Goal: Task Accomplishment & Management: Manage account settings

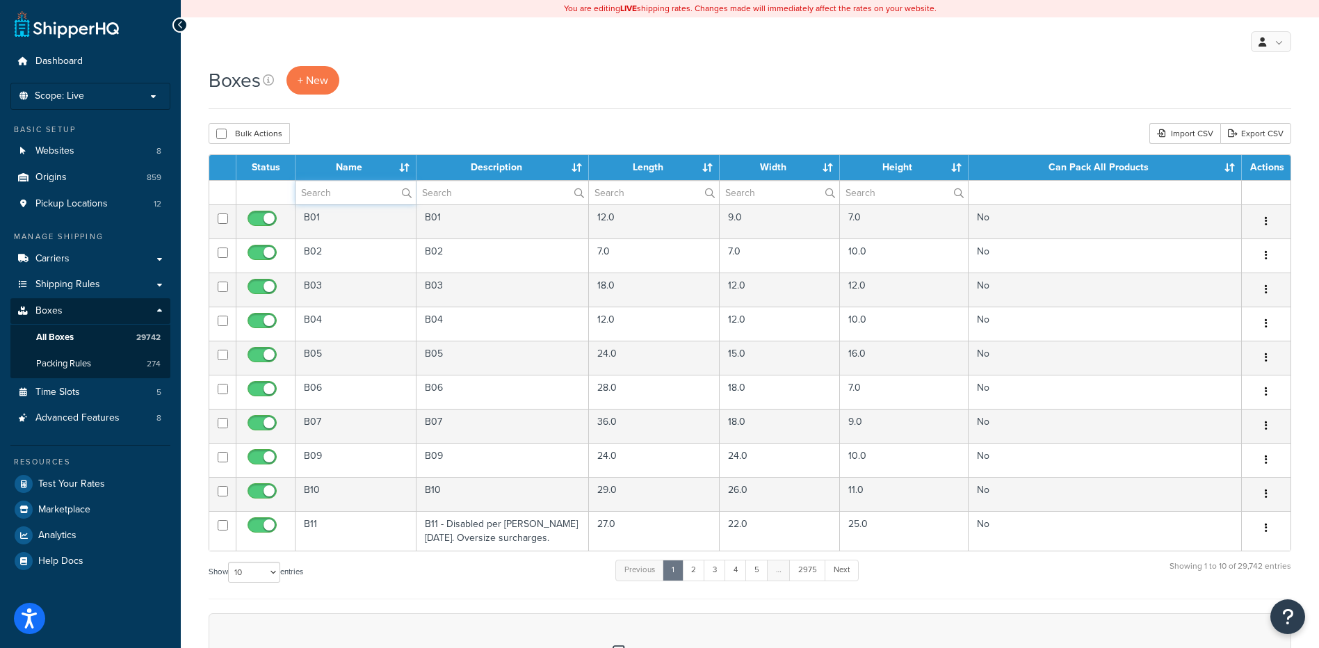
click at [347, 199] on input "text" at bounding box center [355, 193] width 120 height 24
paste input "19WAH8"
type input "19WAH8"
click at [402, 92] on div "Boxes + New" at bounding box center [750, 80] width 1082 height 28
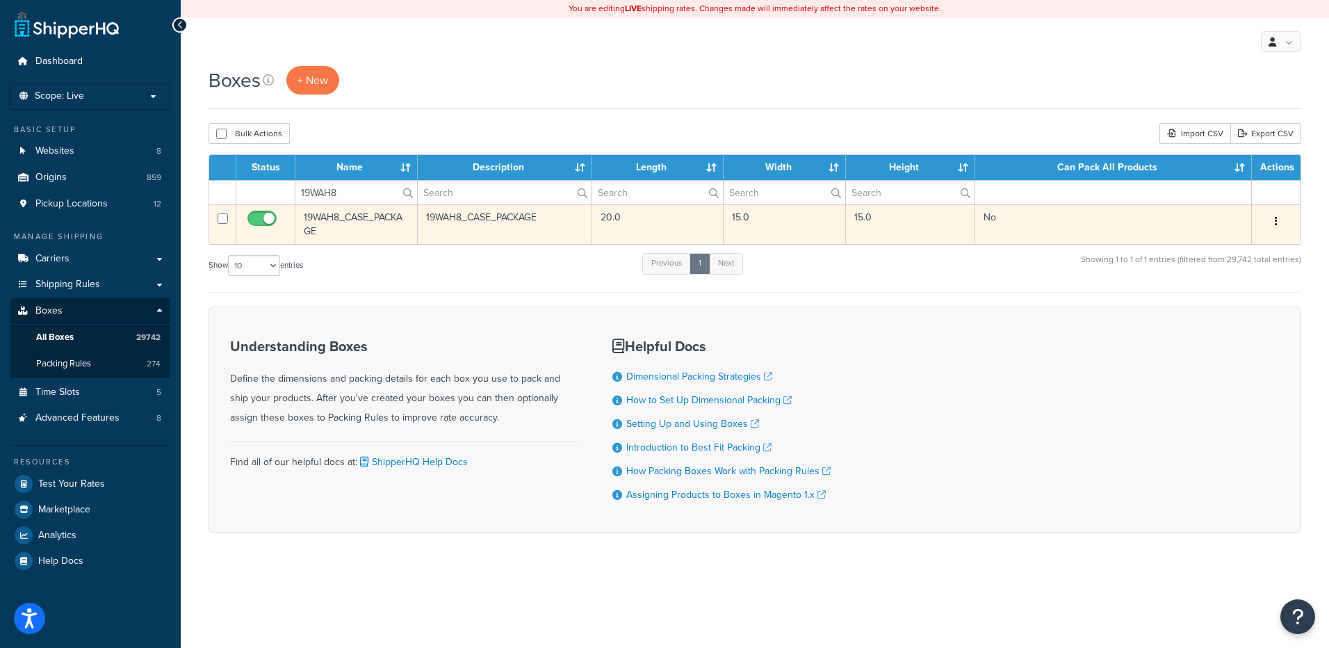
click at [1286, 225] on div "Edit Duplicate Delete" at bounding box center [1276, 222] width 32 height 22
click at [1276, 222] on icon "button" at bounding box center [1276, 221] width 3 height 10
click at [1209, 306] on link "Delete" at bounding box center [1230, 305] width 110 height 28
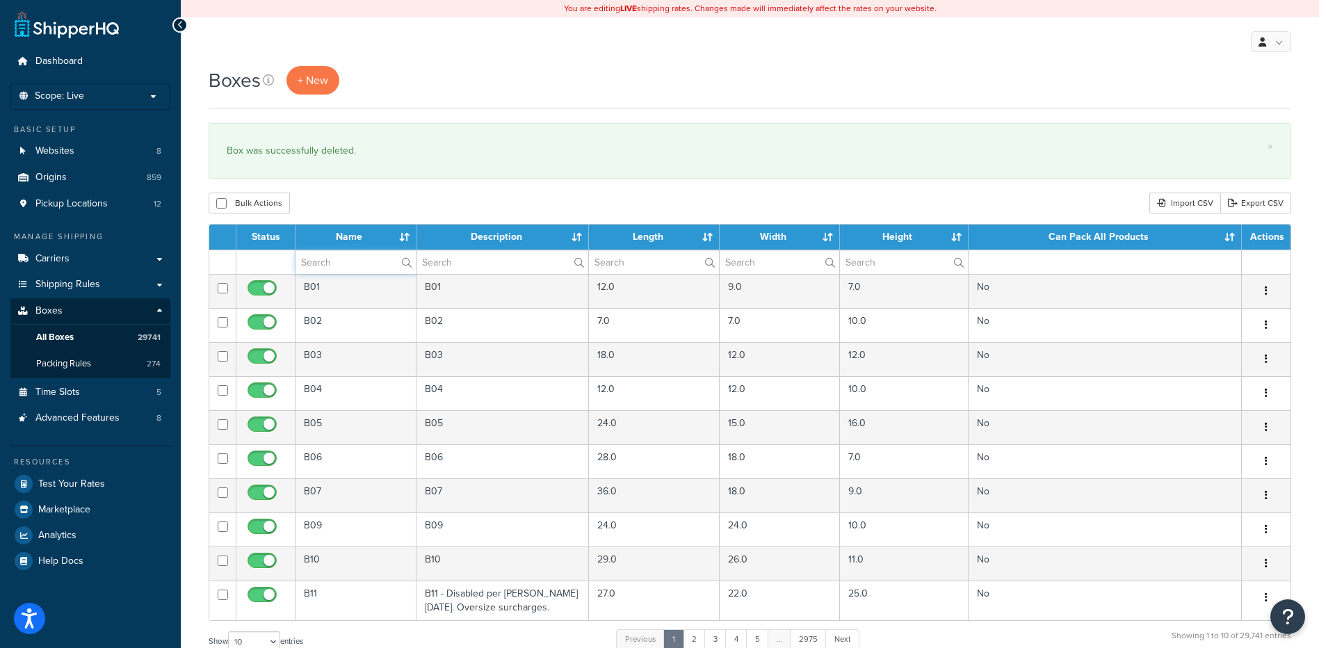
click at [341, 258] on input "text" at bounding box center [355, 262] width 120 height 24
paste input "19WAH9"
type input "19WAH9"
click at [373, 200] on div "Bulk Actions Duplicate [GEOGRAPHIC_DATA] Import CSV Export CSV" at bounding box center [750, 203] width 1082 height 21
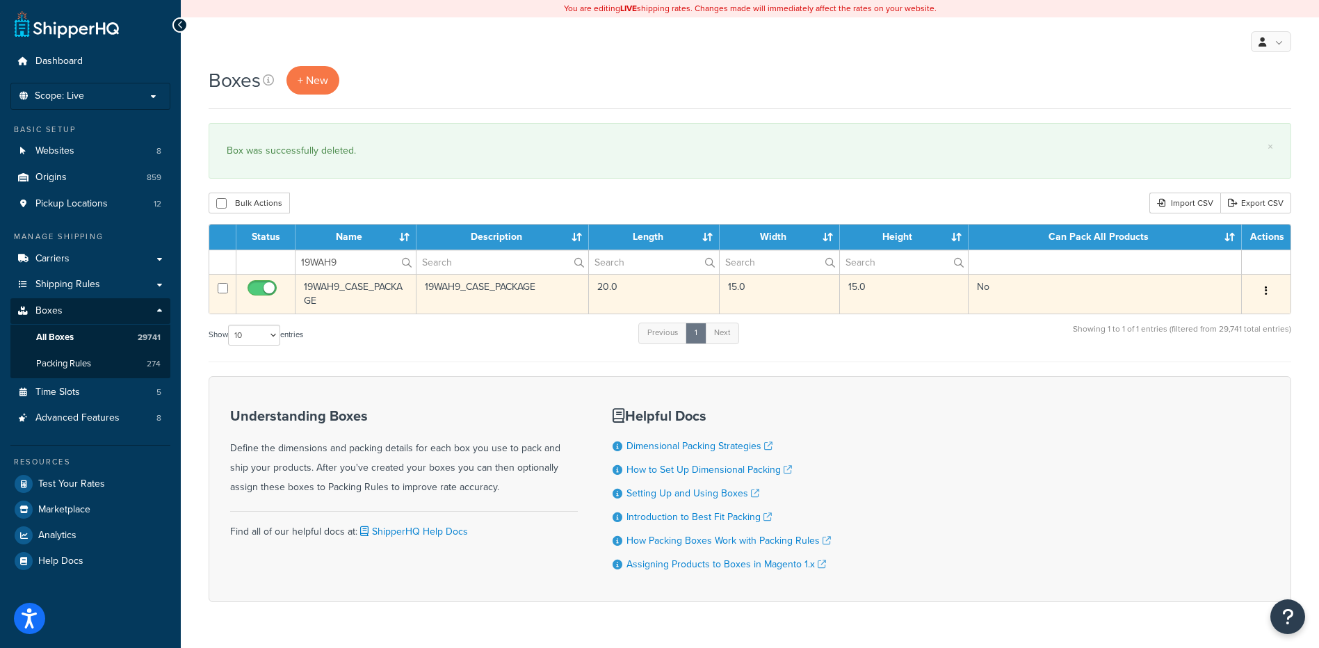
click at [1260, 294] on button "button" at bounding box center [1265, 291] width 19 height 22
click at [1216, 370] on link "Delete" at bounding box center [1220, 374] width 110 height 28
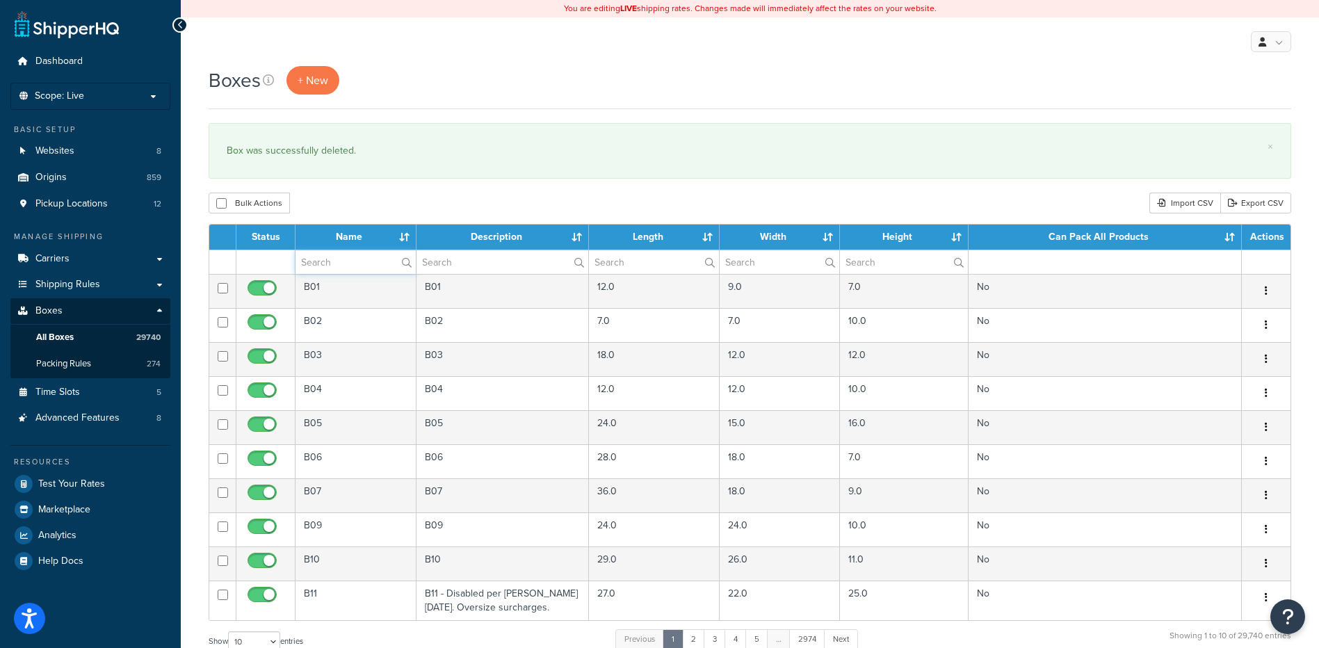
click at [350, 267] on input "text" at bounding box center [355, 262] width 120 height 24
paste input "19WAI6"
type input "19WAI6"
click at [356, 200] on div "Bulk Actions Duplicate Delete Import CSV Export CSV" at bounding box center [750, 203] width 1082 height 21
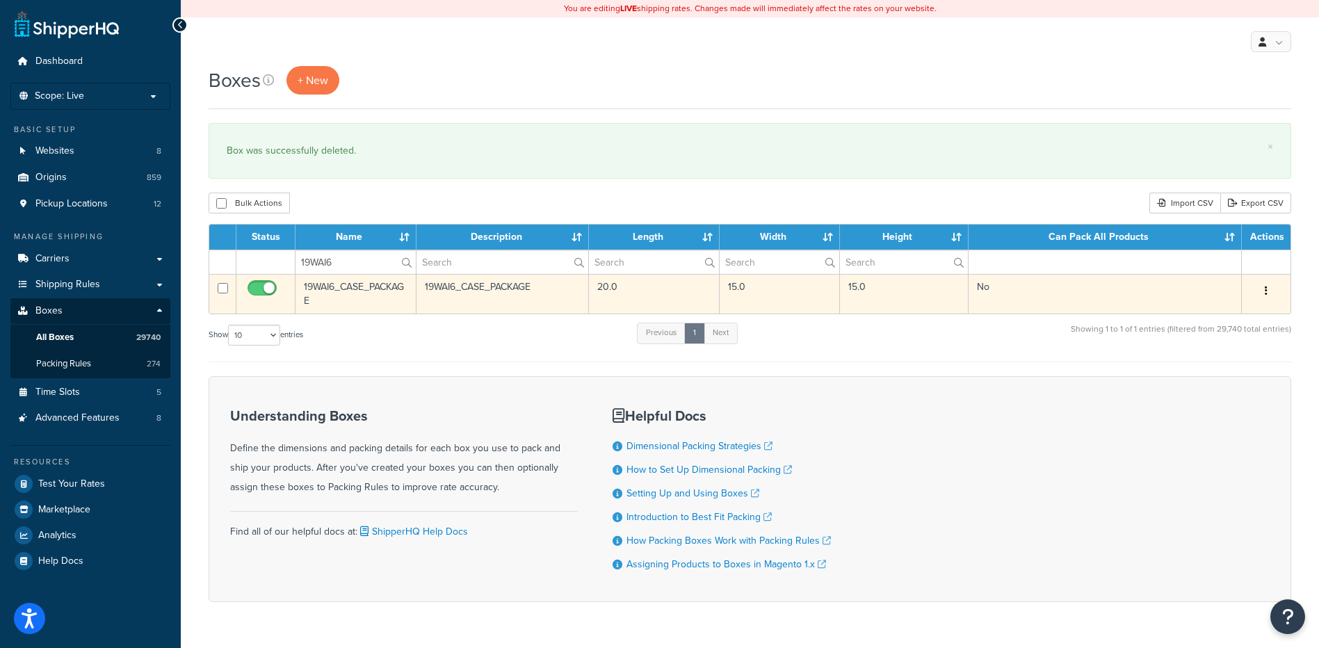
click at [1265, 294] on icon "button" at bounding box center [1265, 291] width 3 height 10
click at [1230, 370] on link "Delete" at bounding box center [1220, 374] width 110 height 28
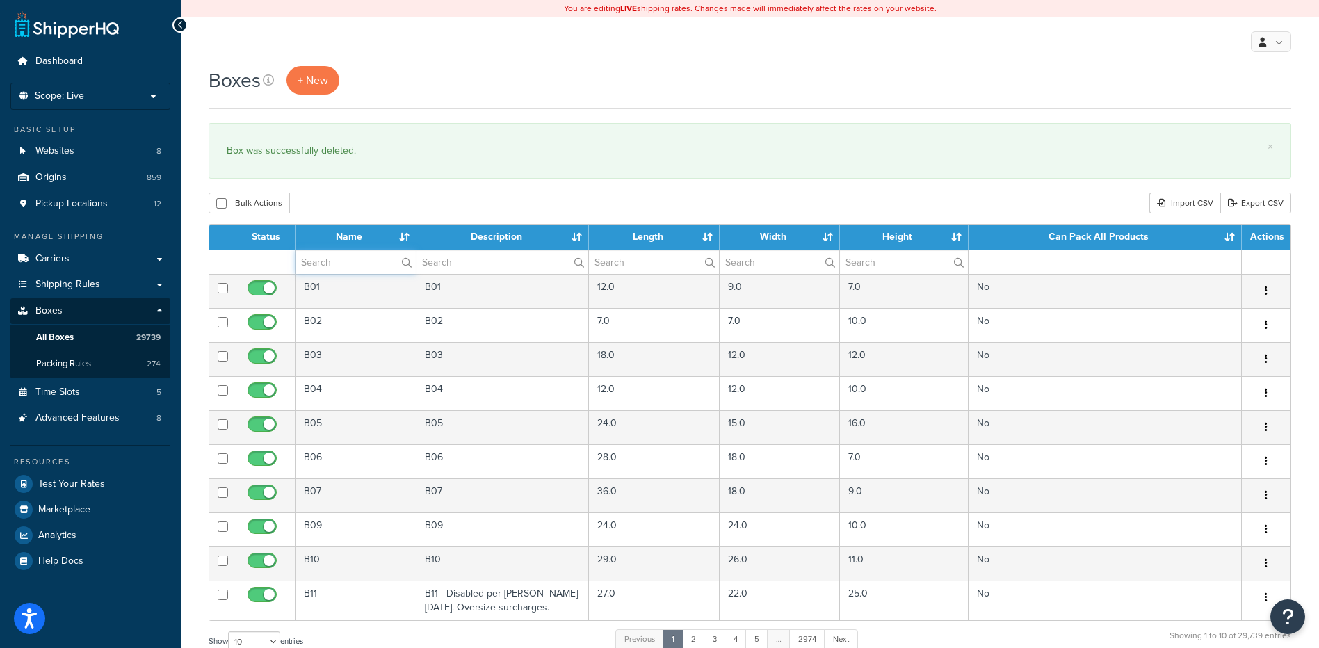
click at [350, 272] on input "text" at bounding box center [355, 262] width 120 height 24
paste input "19WAI7"
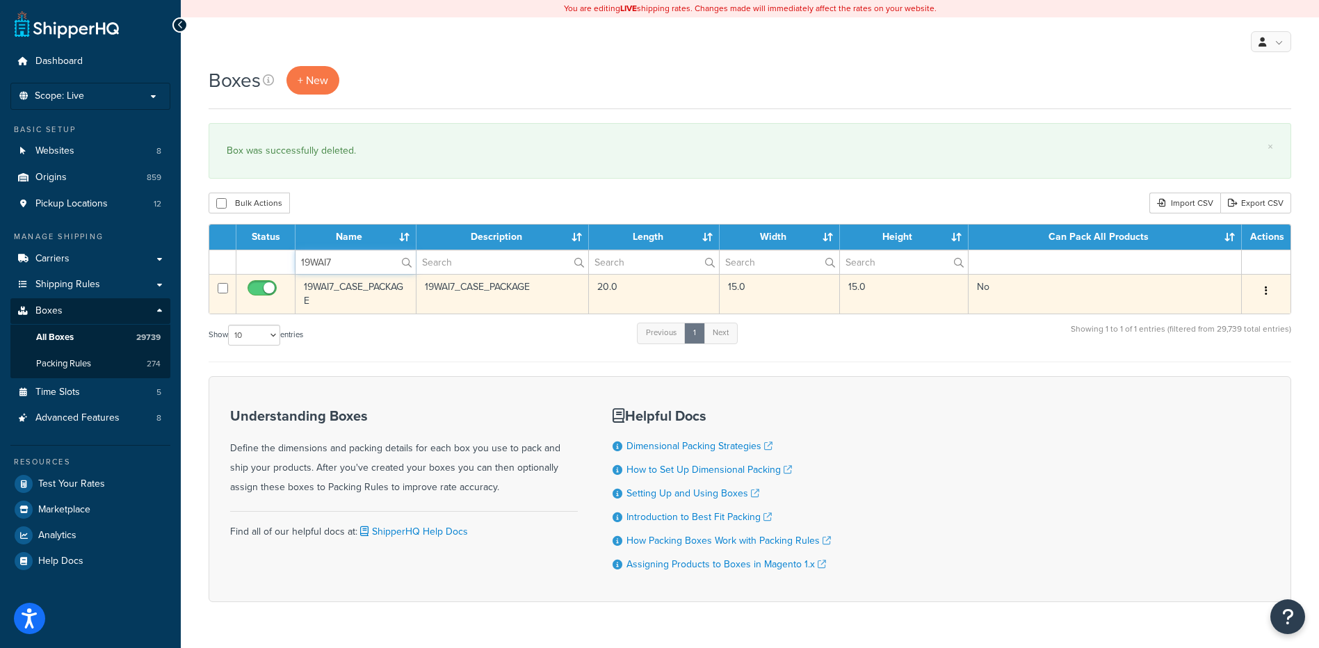
type input "19WAI7"
click at [1259, 292] on button "button" at bounding box center [1265, 291] width 19 height 22
click at [1198, 389] on link "Delete" at bounding box center [1220, 374] width 110 height 28
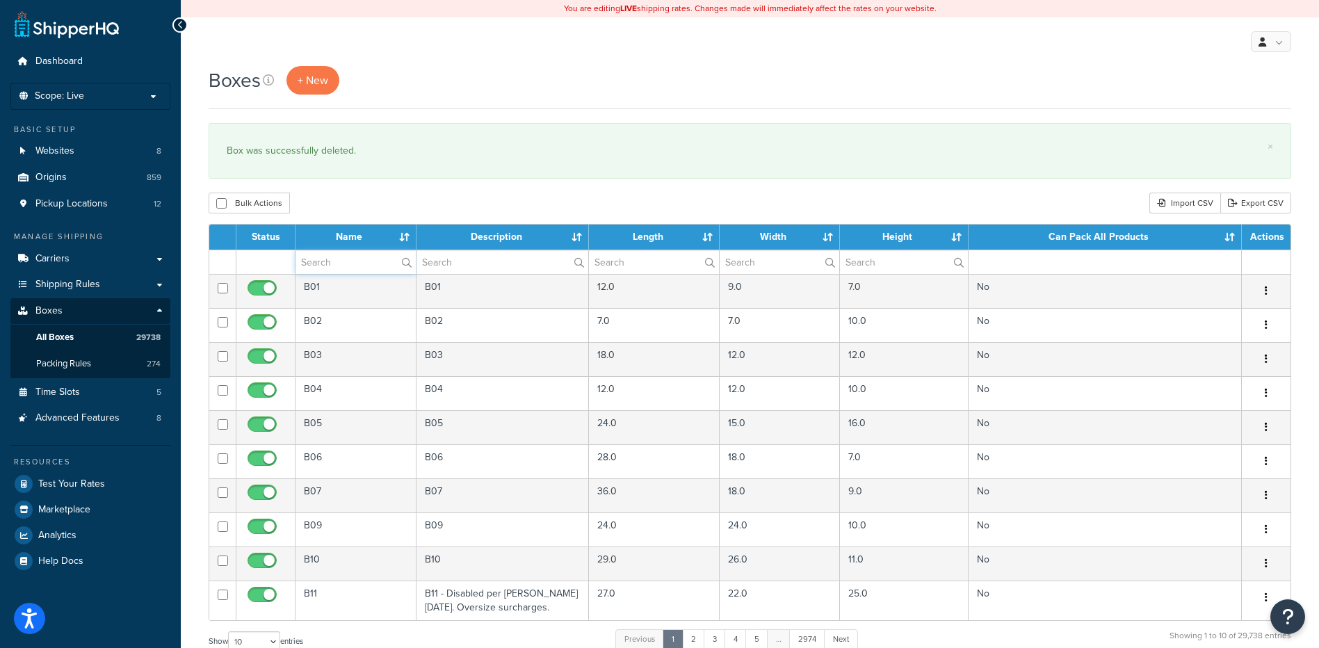
click at [322, 261] on input "text" at bounding box center [355, 262] width 120 height 24
paste input "19WAO3"
type input "19WAO3"
click at [344, 208] on div "Bulk Actions Duplicate [GEOGRAPHIC_DATA] Import CSV Export CSV" at bounding box center [750, 203] width 1082 height 21
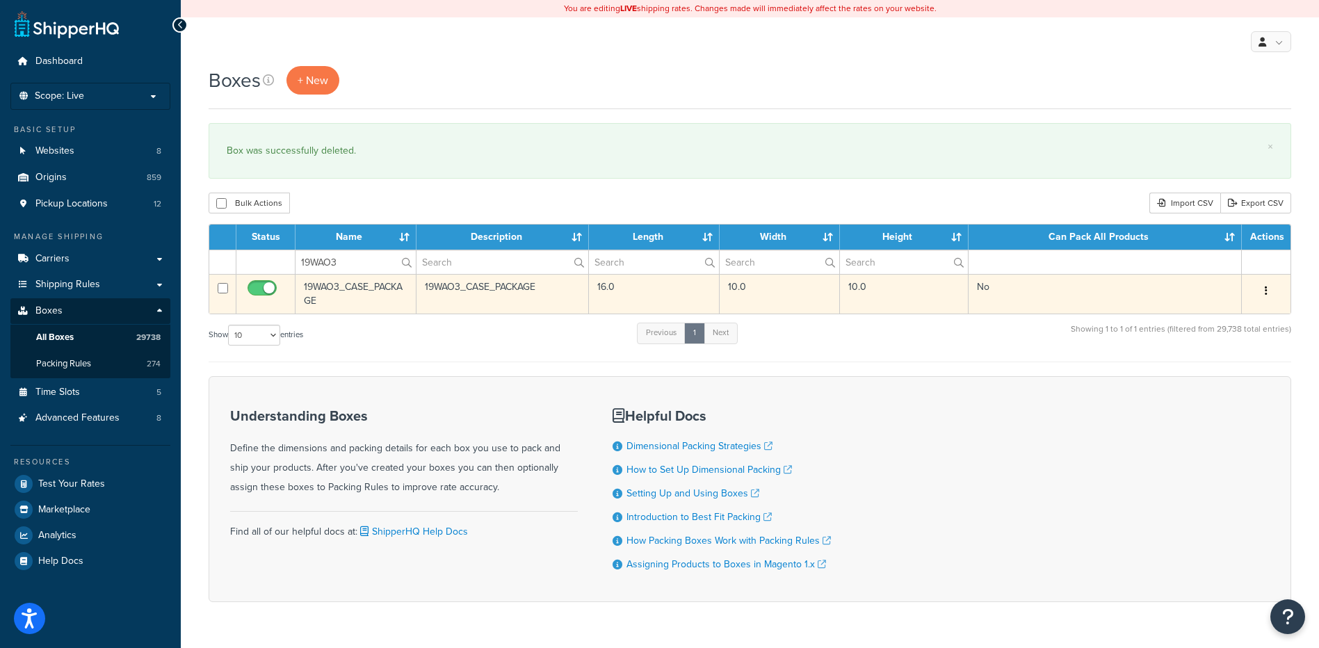
click at [1255, 293] on div "Edit Duplicate Delete" at bounding box center [1266, 291] width 32 height 22
click at [1264, 291] on button "button" at bounding box center [1265, 291] width 19 height 22
click at [1212, 377] on link "Delete" at bounding box center [1220, 374] width 110 height 28
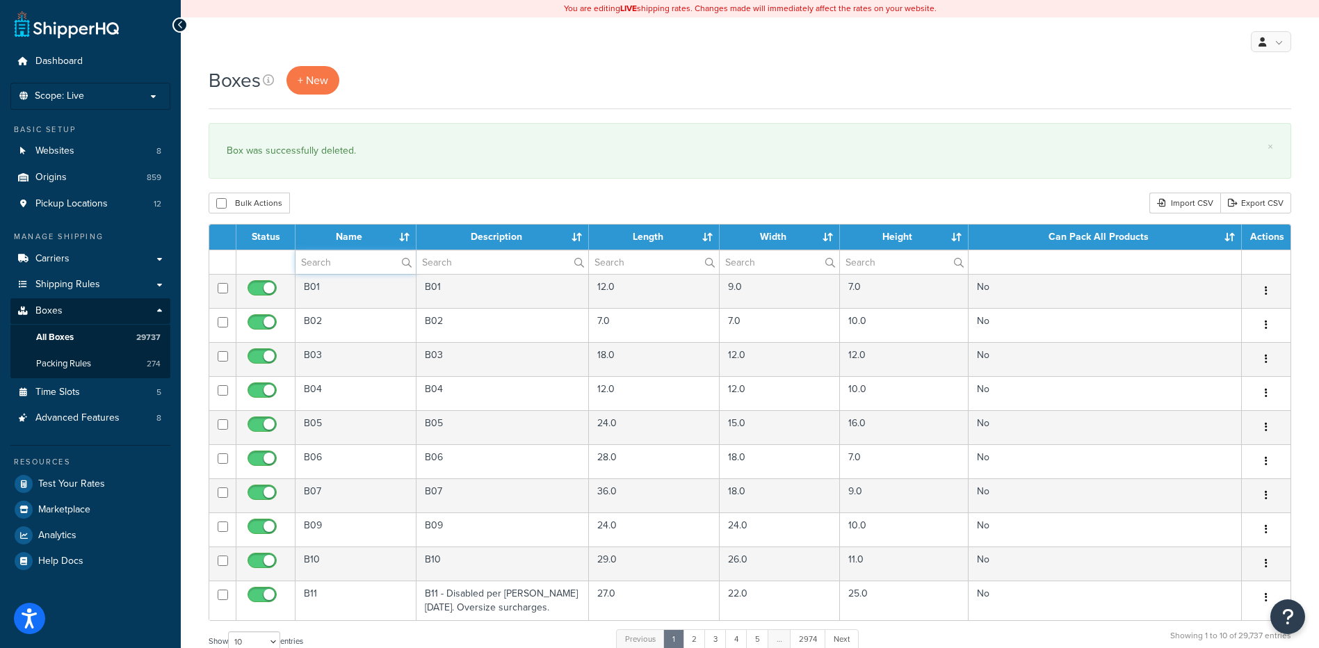
click at [360, 260] on input "text" at bounding box center [355, 262] width 120 height 24
paste input "19WAO4"
type input "19WAO4"
click at [402, 212] on div "Bulk Actions Duplicate [GEOGRAPHIC_DATA] Import CSV Export CSV" at bounding box center [750, 203] width 1082 height 21
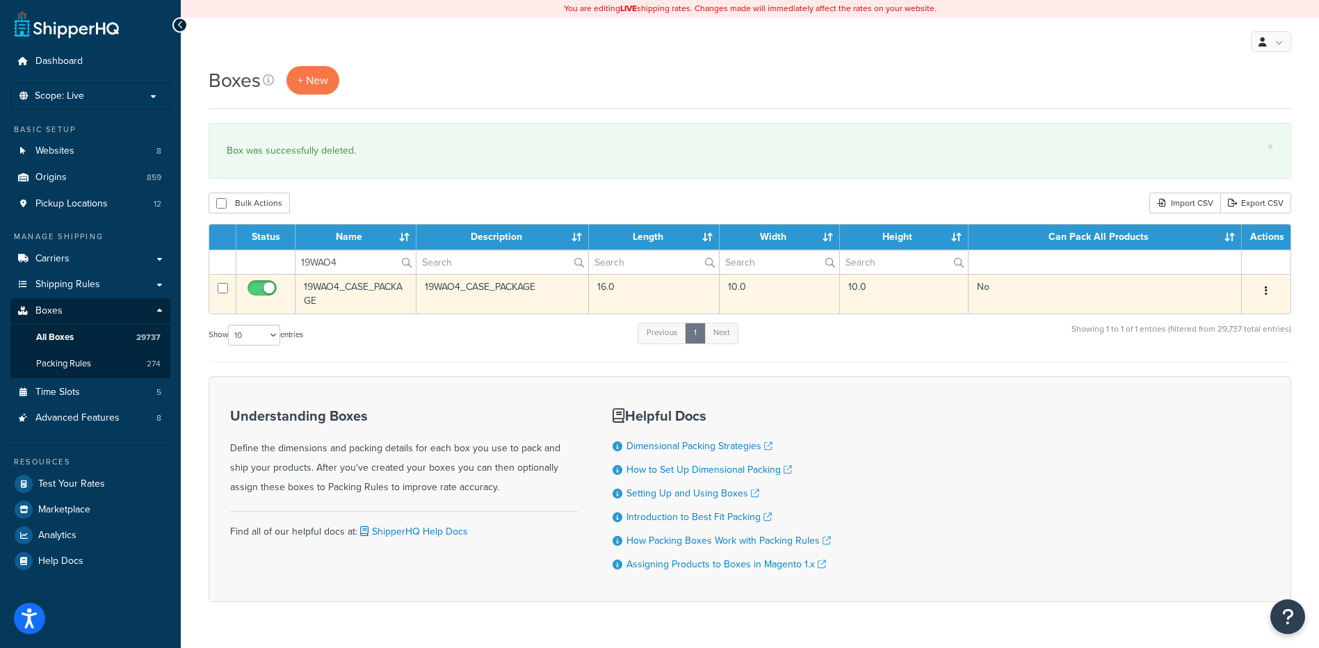
click at [1270, 291] on button "button" at bounding box center [1265, 291] width 19 height 22
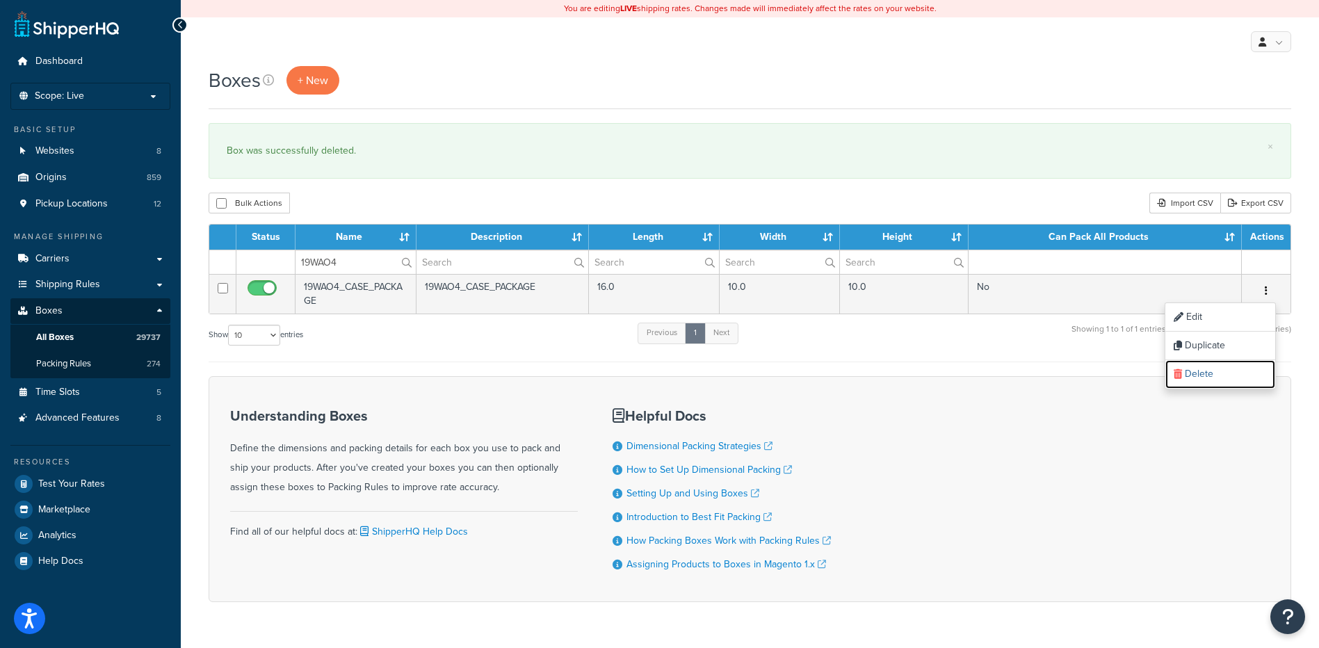
drag, startPoint x: 1198, startPoint y: 380, endPoint x: 736, endPoint y: 40, distance: 573.8
click at [1198, 380] on link "Delete" at bounding box center [1220, 374] width 110 height 28
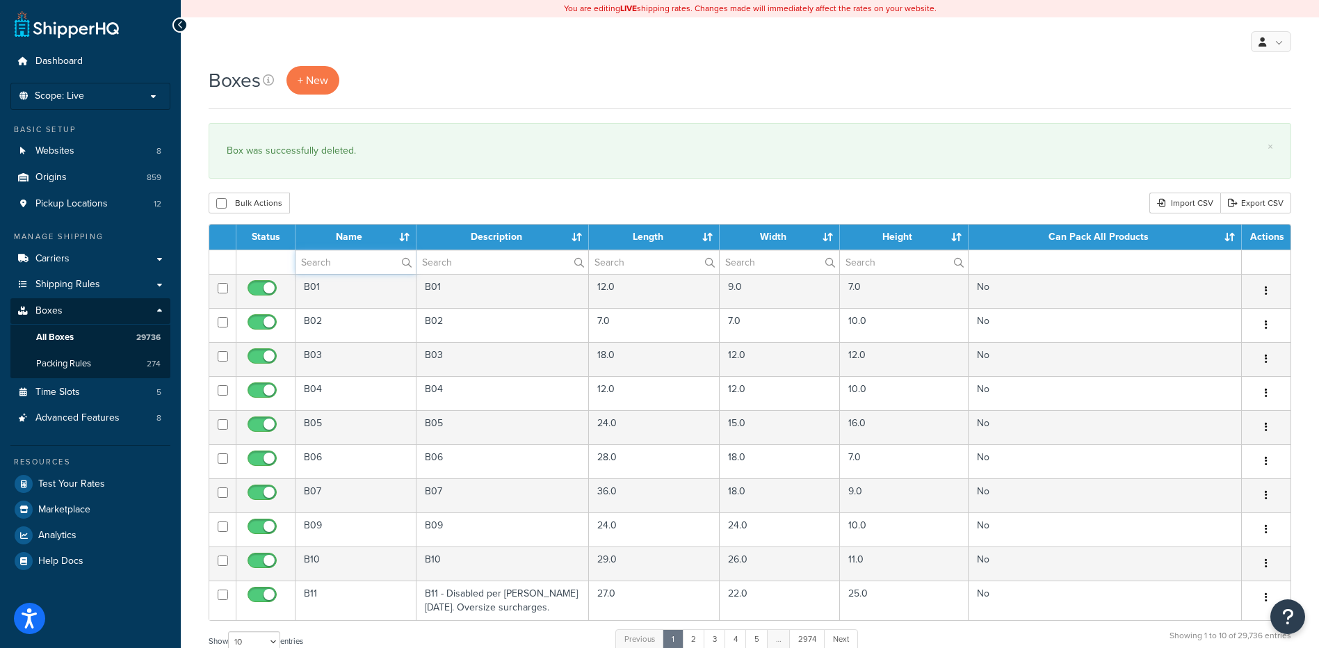
click at [343, 264] on input "text" at bounding box center [355, 262] width 120 height 24
paste input "19WGPL"
type input "19WGPL"
click at [336, 193] on div "Bulk Actions Duplicate [GEOGRAPHIC_DATA] Import CSV Export CSV" at bounding box center [750, 203] width 1082 height 21
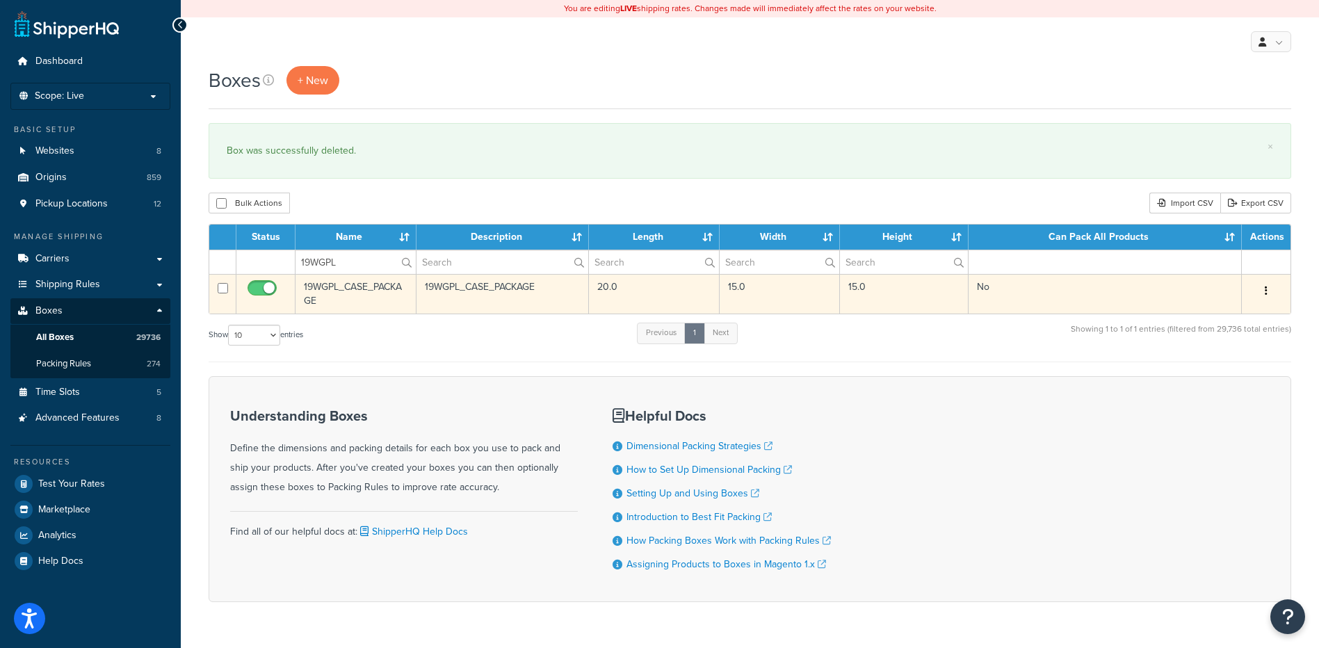
click at [1264, 288] on button "button" at bounding box center [1265, 291] width 19 height 22
click at [1178, 381] on link "Delete" at bounding box center [1220, 374] width 110 height 28
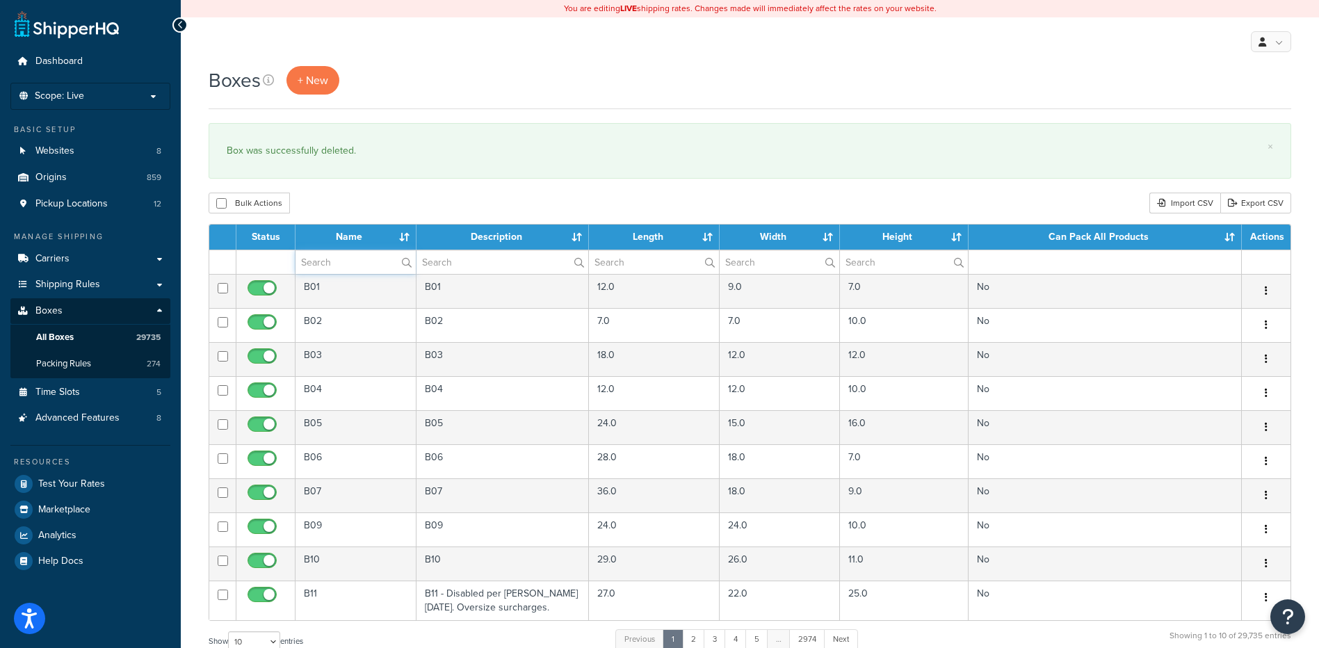
click at [325, 265] on input "text" at bounding box center [355, 262] width 120 height 24
paste input "19WHPL"
type input "19WHPL"
click at [349, 207] on div "Bulk Actions Duplicate [GEOGRAPHIC_DATA] Import CSV Export CSV" at bounding box center [750, 203] width 1082 height 21
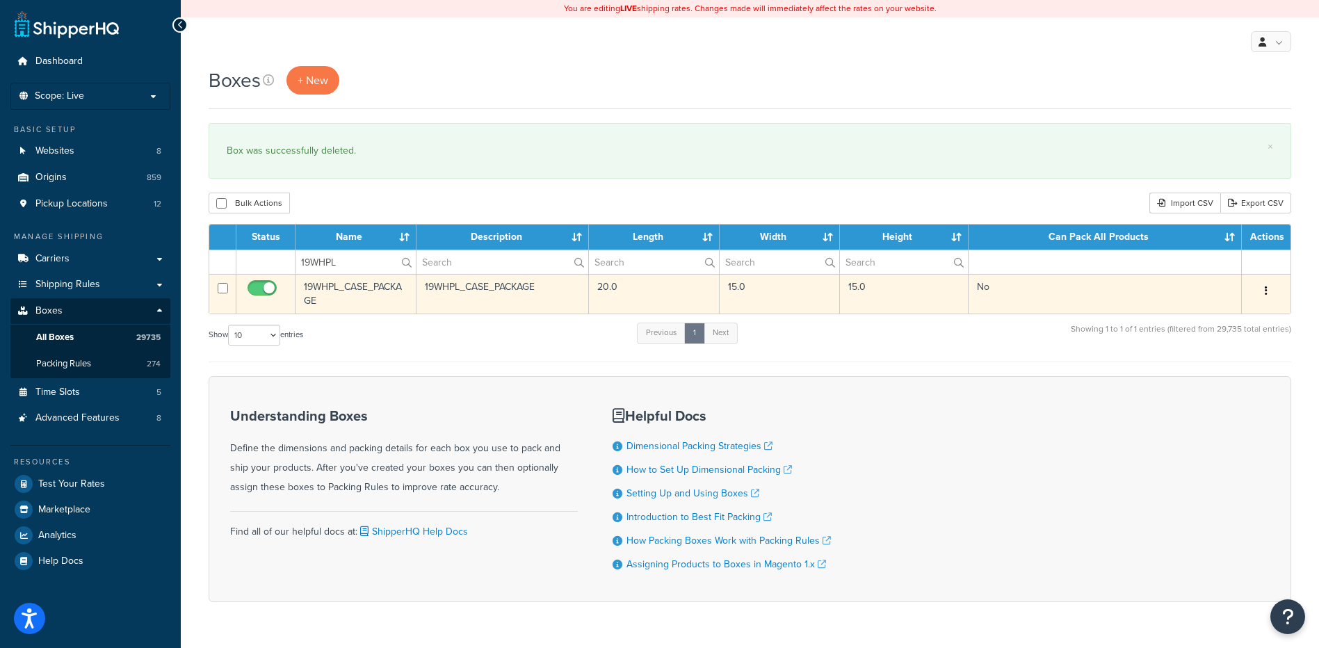
click at [1269, 292] on button "button" at bounding box center [1265, 291] width 19 height 22
click at [1228, 385] on link "Delete" at bounding box center [1220, 374] width 110 height 28
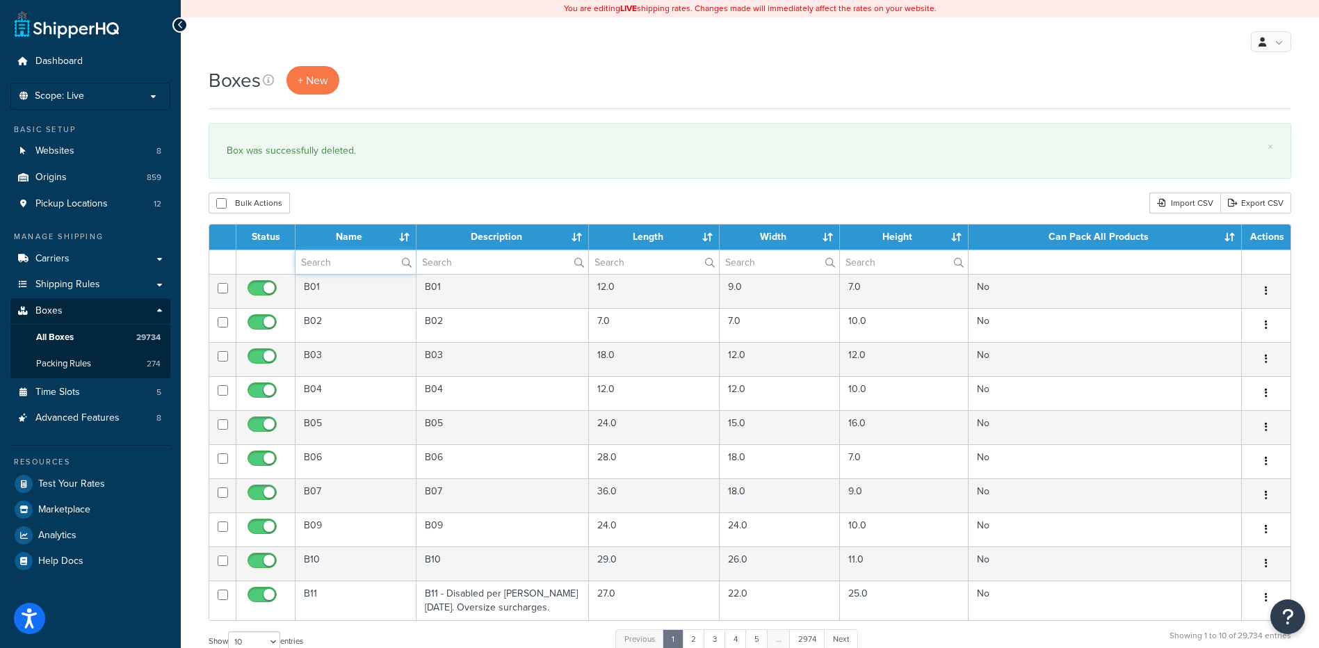
click at [366, 258] on input "text" at bounding box center [355, 262] width 120 height 24
paste input "19WPPL"
type input "19WPPL"
click at [409, 176] on div "× Box was successfully deleted." at bounding box center [750, 151] width 1082 height 56
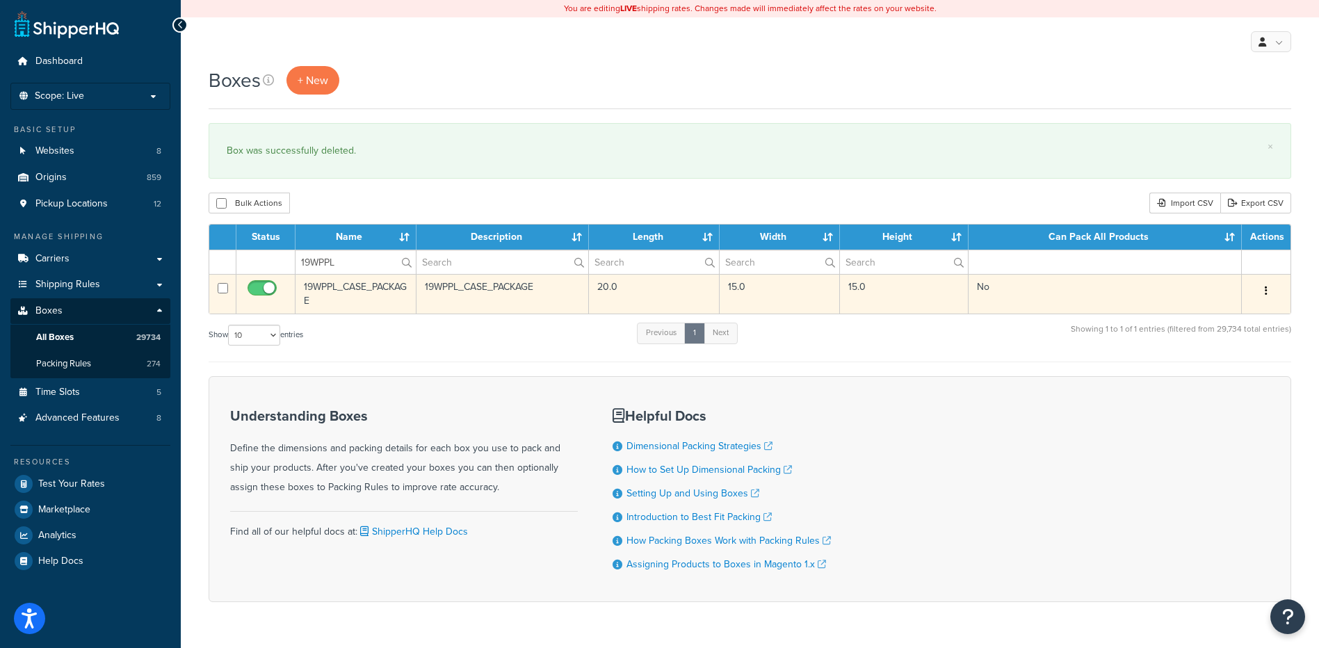
click at [1268, 291] on button "button" at bounding box center [1265, 291] width 19 height 22
click at [1233, 368] on link "Delete" at bounding box center [1220, 374] width 110 height 28
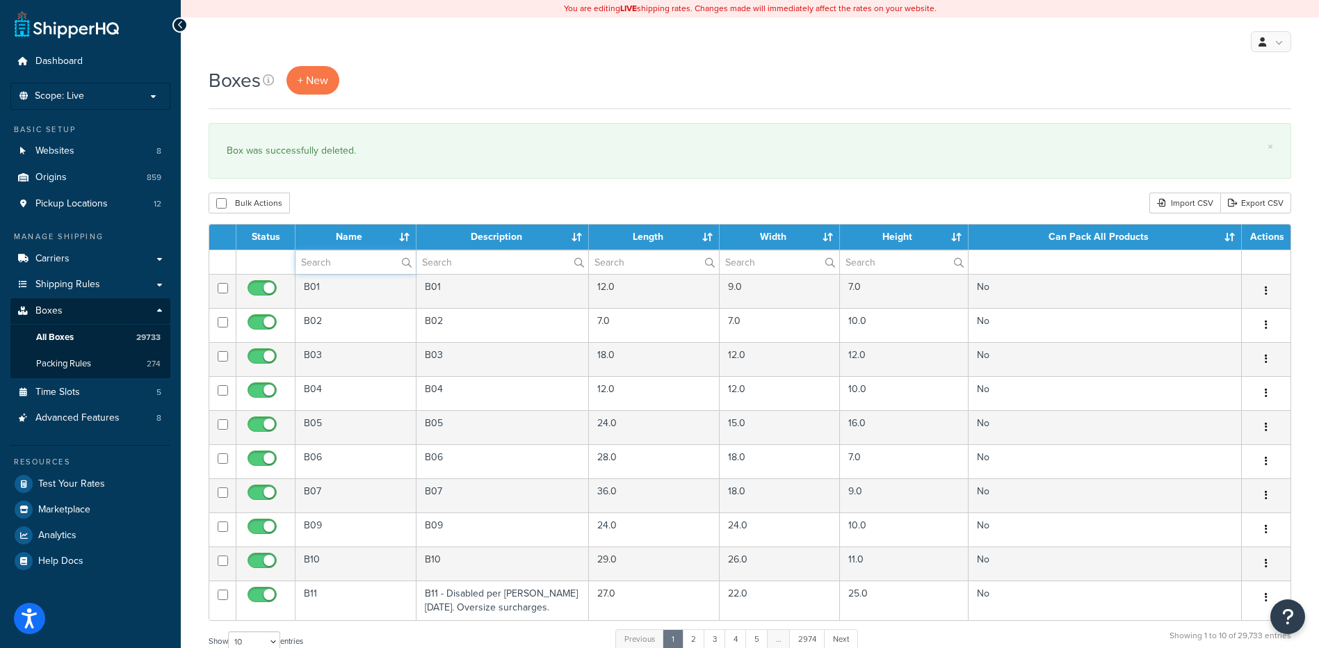
paste input "19WQPL"
click at [361, 264] on input "text" at bounding box center [355, 262] width 120 height 24
type input "19WQPL"
click at [384, 206] on div "Bulk Actions Duplicate Delete Import CSV Export CSV" at bounding box center [750, 203] width 1082 height 21
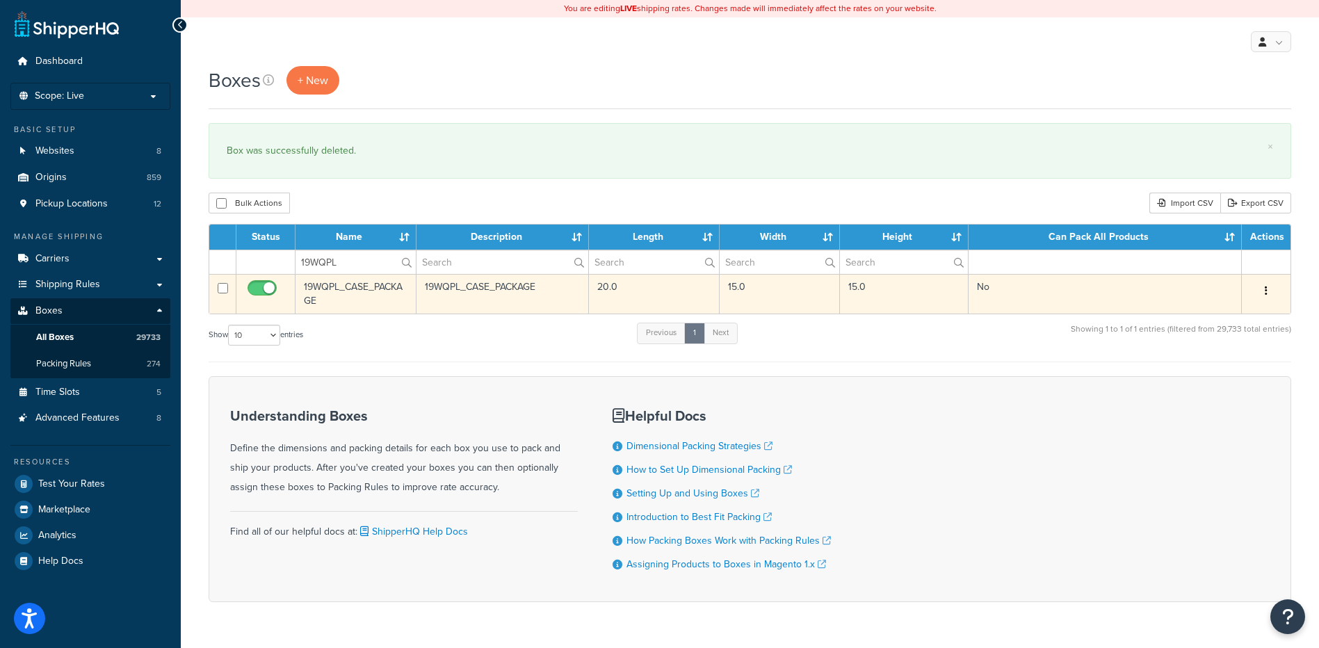
click at [1268, 291] on button "button" at bounding box center [1265, 291] width 19 height 22
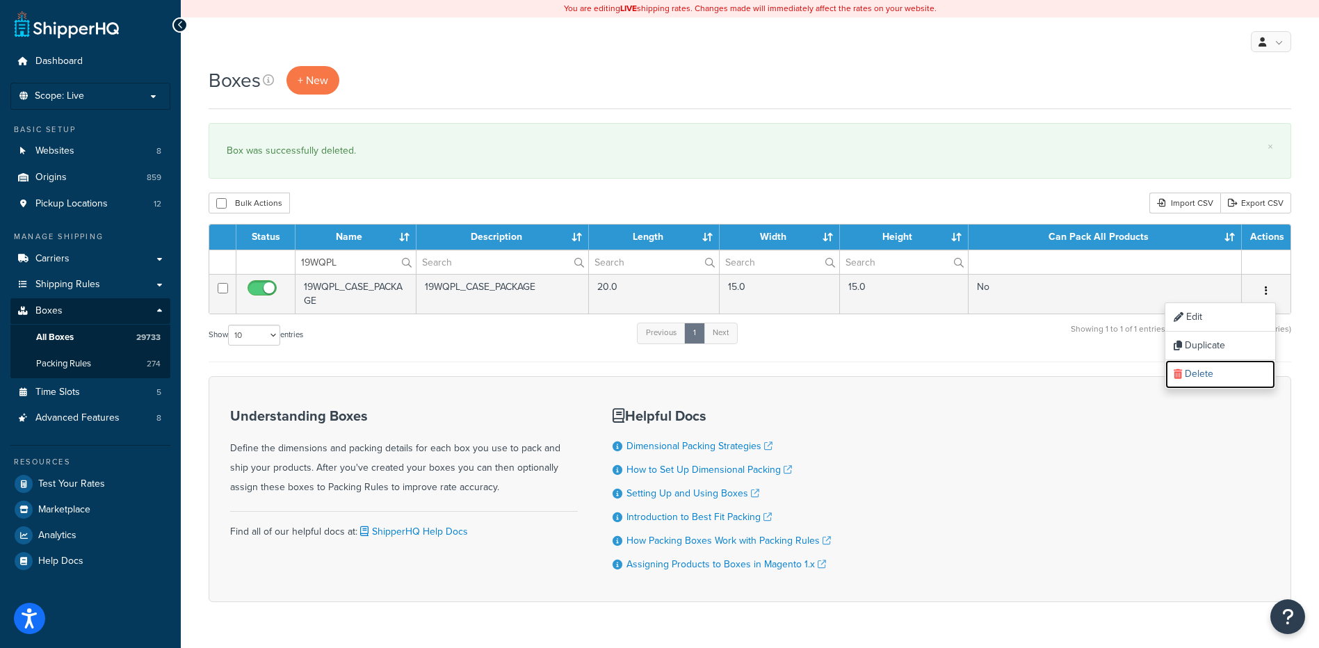
click at [1213, 384] on link "Delete" at bounding box center [1220, 374] width 110 height 28
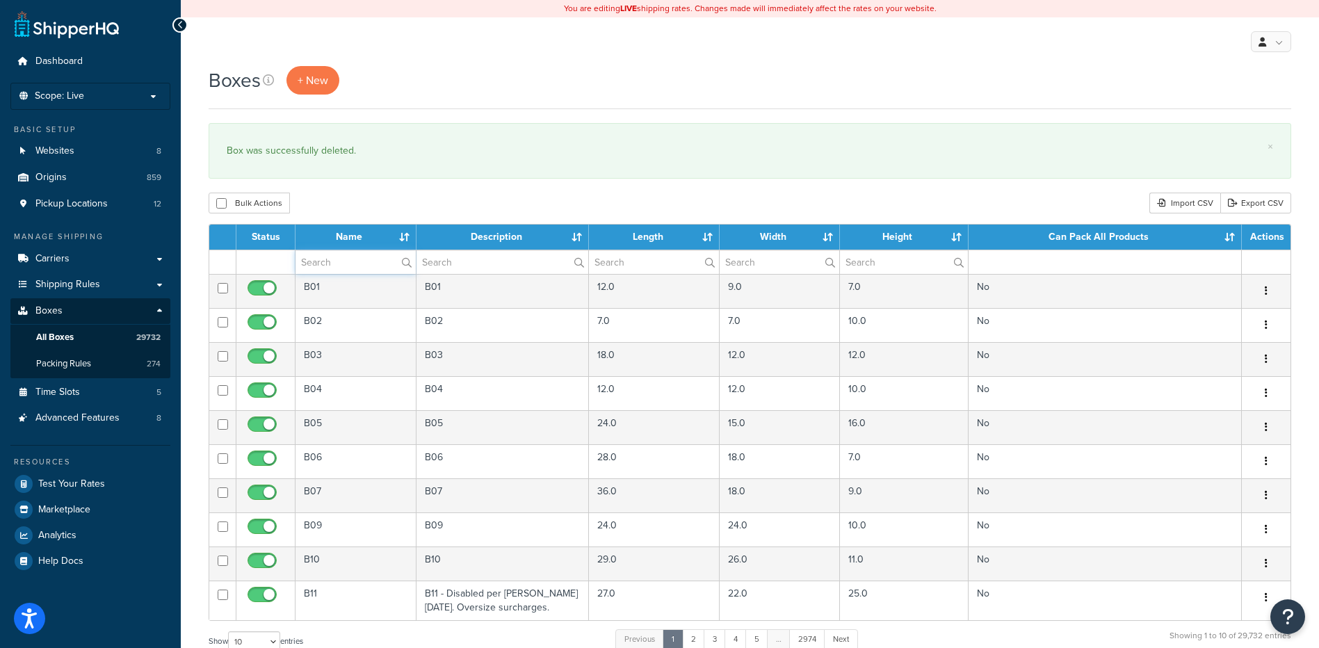
click at [364, 266] on input "text" at bounding box center [355, 262] width 120 height 24
paste input "19WQPL"
click at [381, 213] on div "Bulk Actions Duplicate [GEOGRAPHIC_DATA] Import CSV Export CSV" at bounding box center [750, 203] width 1082 height 21
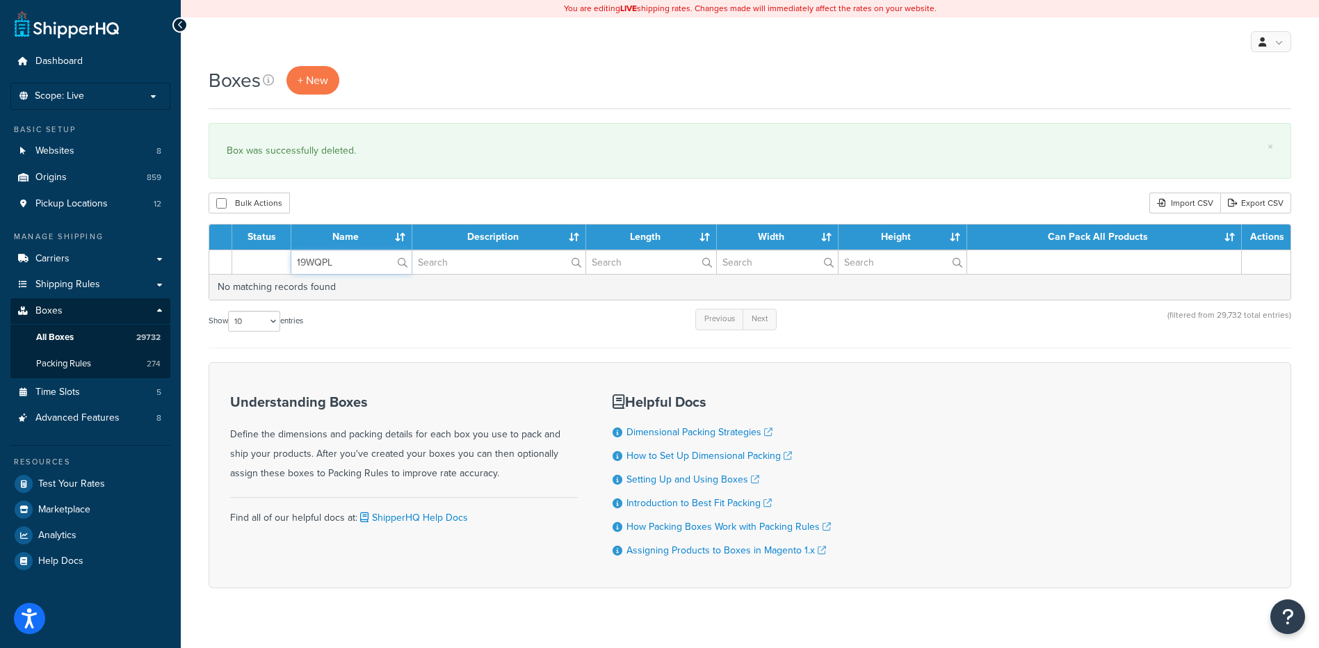
drag, startPoint x: 334, startPoint y: 266, endPoint x: 240, endPoint y: 240, distance: 97.5
click at [240, 240] on table "Status Name Description Length Width Height Can Pack All Products Actions 19WQP…" at bounding box center [750, 262] width 1082 height 76
paste input "21BGFK"
type input "21BGFK"
click at [343, 189] on div "Boxes + New × Box was successfully deleted. Bulk Actions Duplicate [GEOGRAPHIC_…" at bounding box center [750, 351] width 1138 height 571
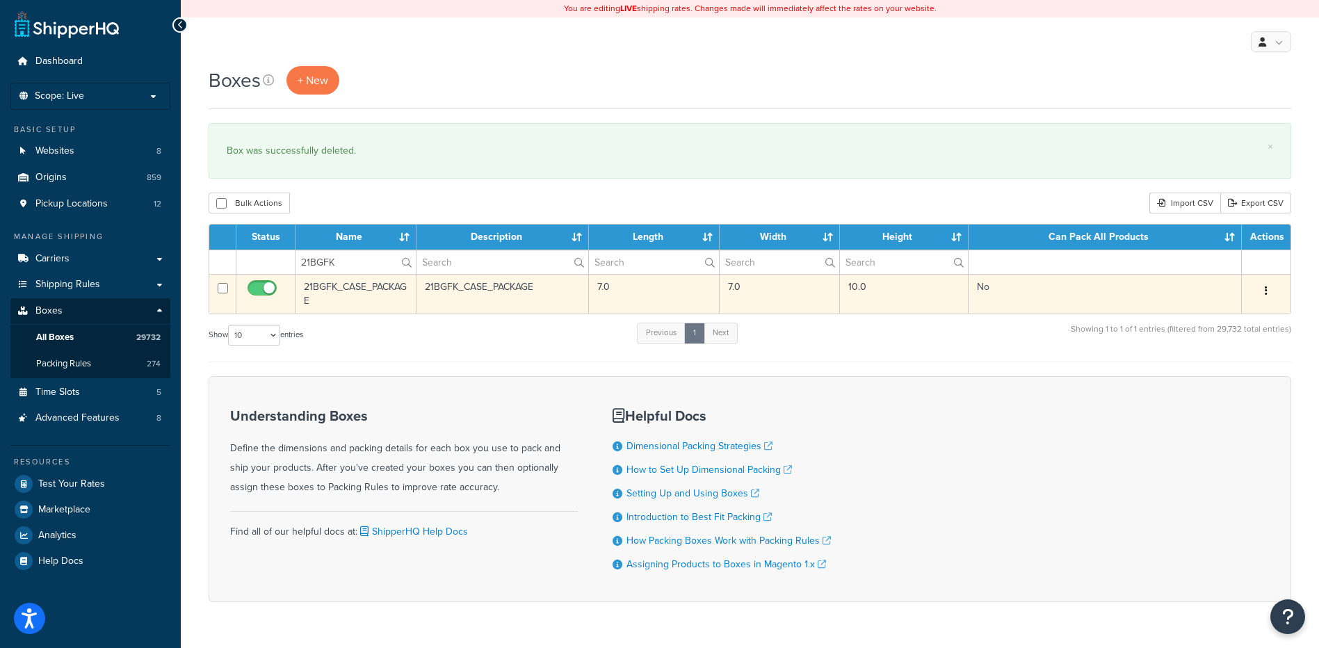
click at [1264, 291] on icon "button" at bounding box center [1265, 291] width 3 height 10
click at [1204, 376] on link "Delete" at bounding box center [1220, 374] width 110 height 28
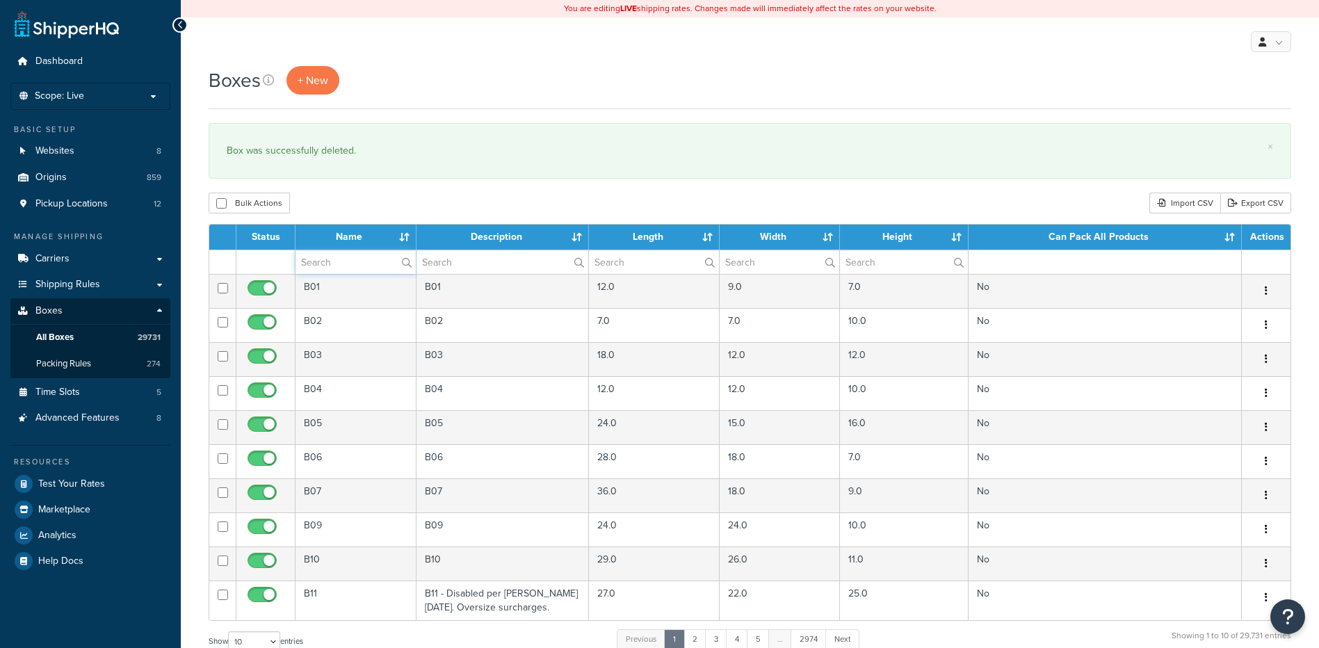
click at [341, 266] on input "text" at bounding box center [355, 262] width 120 height 24
paste input "21BRB2"
type input "21BRB2"
click at [341, 196] on div "Bulk Actions Duplicate [GEOGRAPHIC_DATA] Import CSV Export CSV" at bounding box center [750, 203] width 1082 height 21
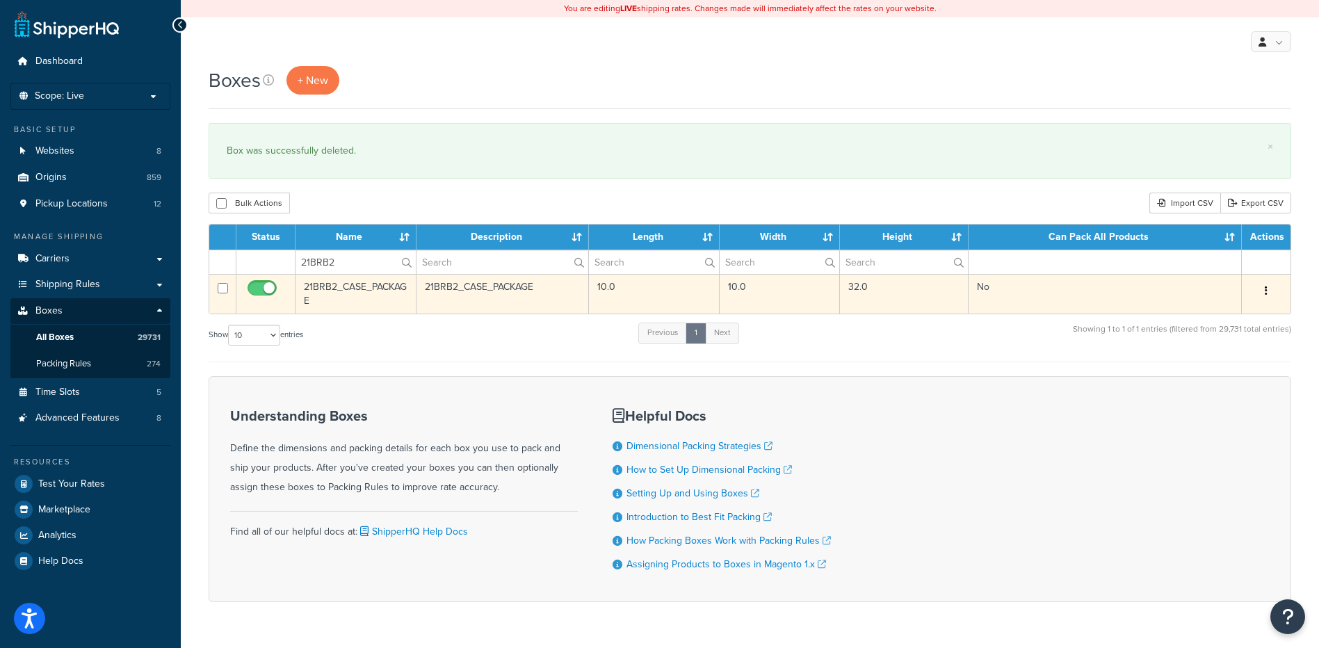
click at [1268, 290] on button "button" at bounding box center [1265, 291] width 19 height 22
click at [1223, 373] on link "Delete" at bounding box center [1220, 374] width 110 height 28
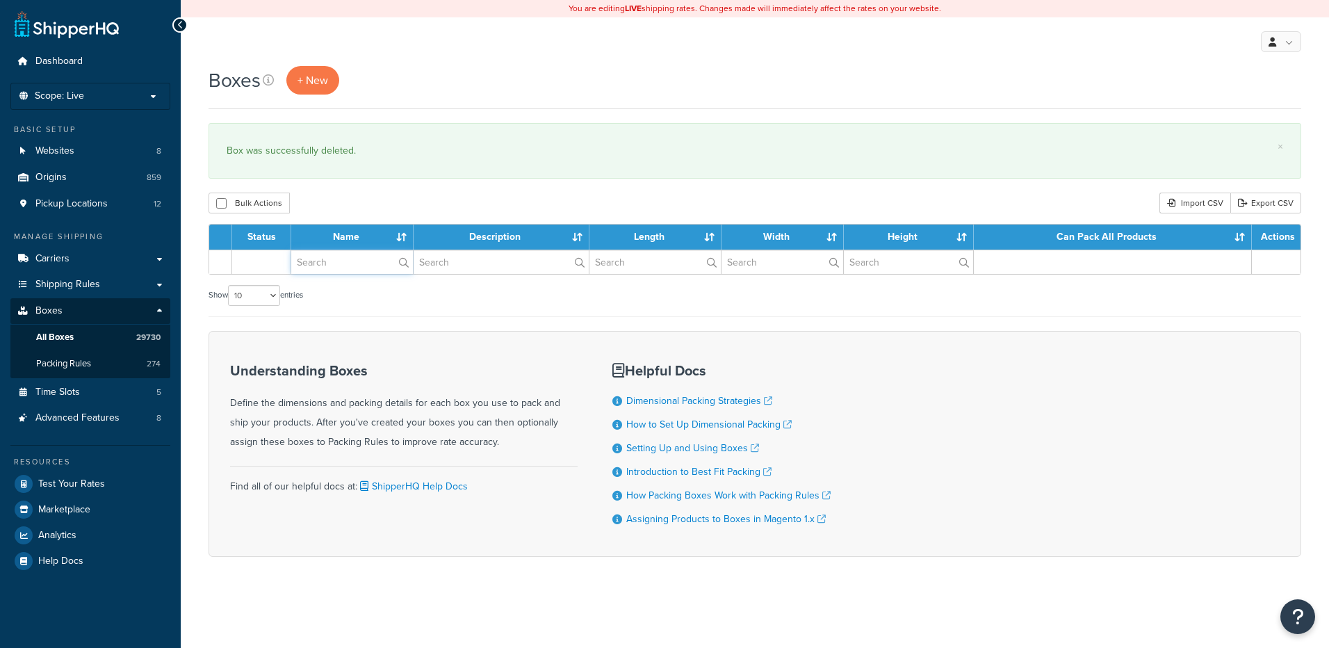
click at [345, 261] on input "text" at bounding box center [352, 262] width 122 height 24
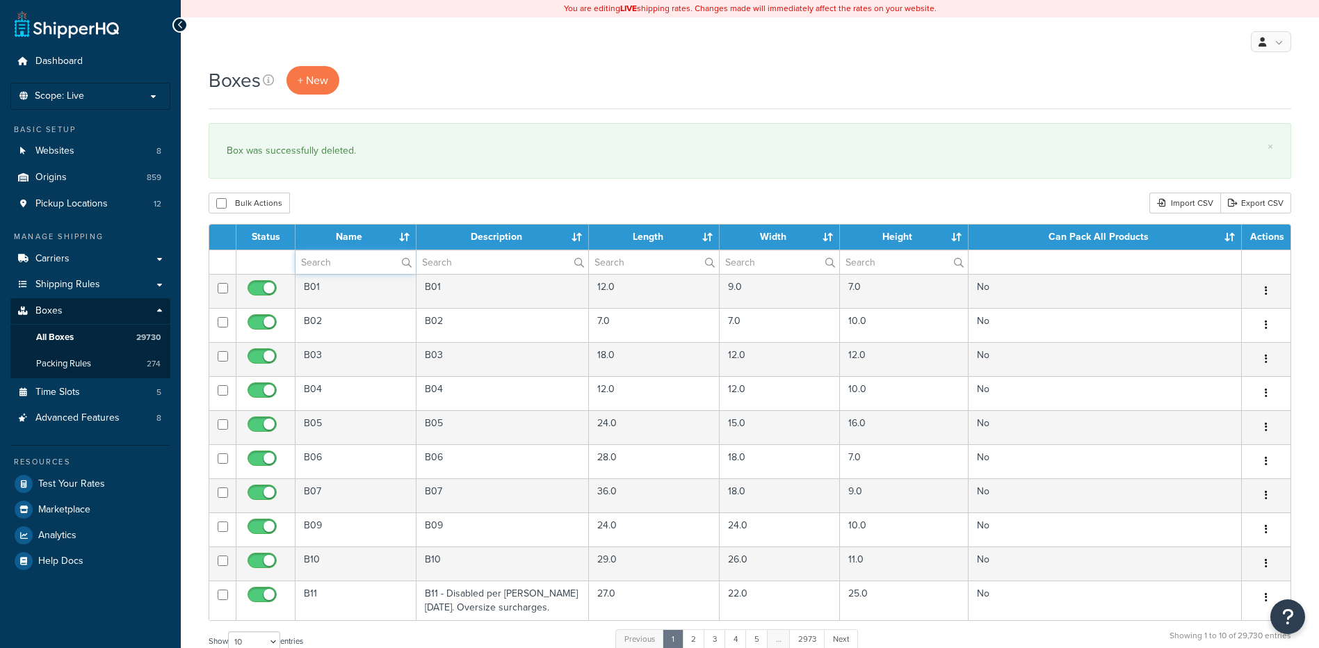
paste input "21W086"
type input "21W086"
click at [353, 192] on div "Boxes + New × Box was successfully deleted. Bulk Actions Duplicate Delete Impor…" at bounding box center [750, 511] width 1138 height 891
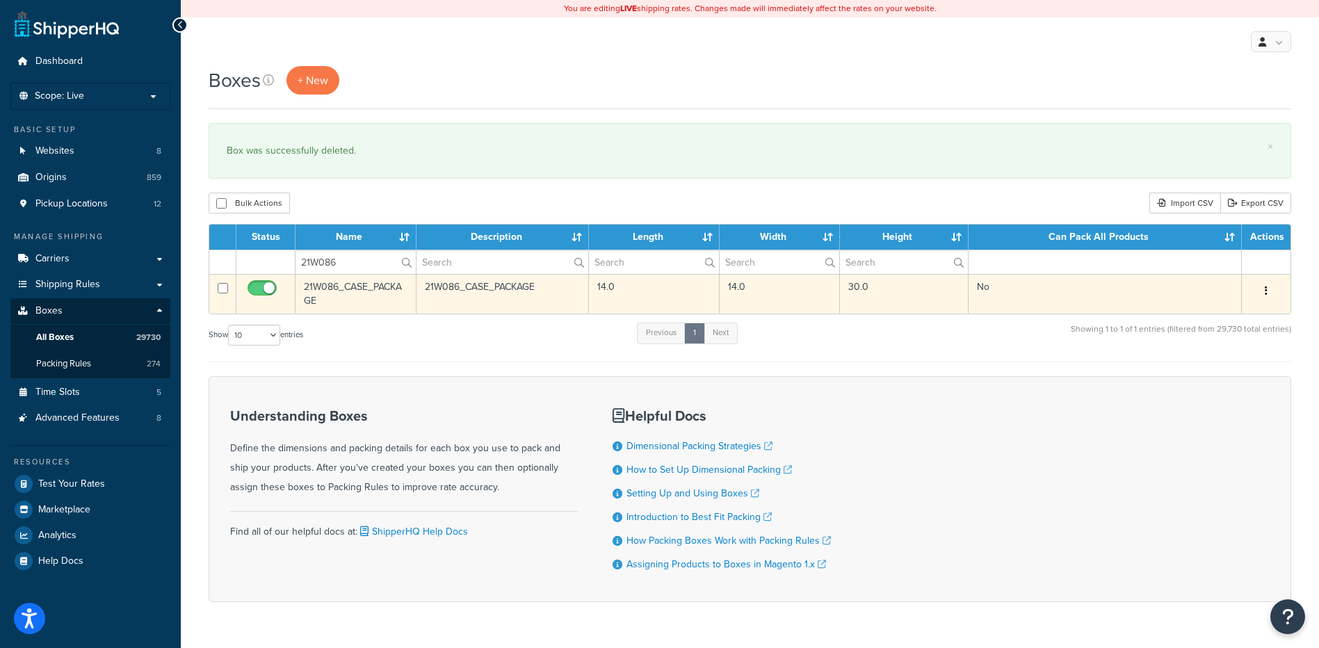
click at [1266, 293] on icon "button" at bounding box center [1265, 291] width 3 height 10
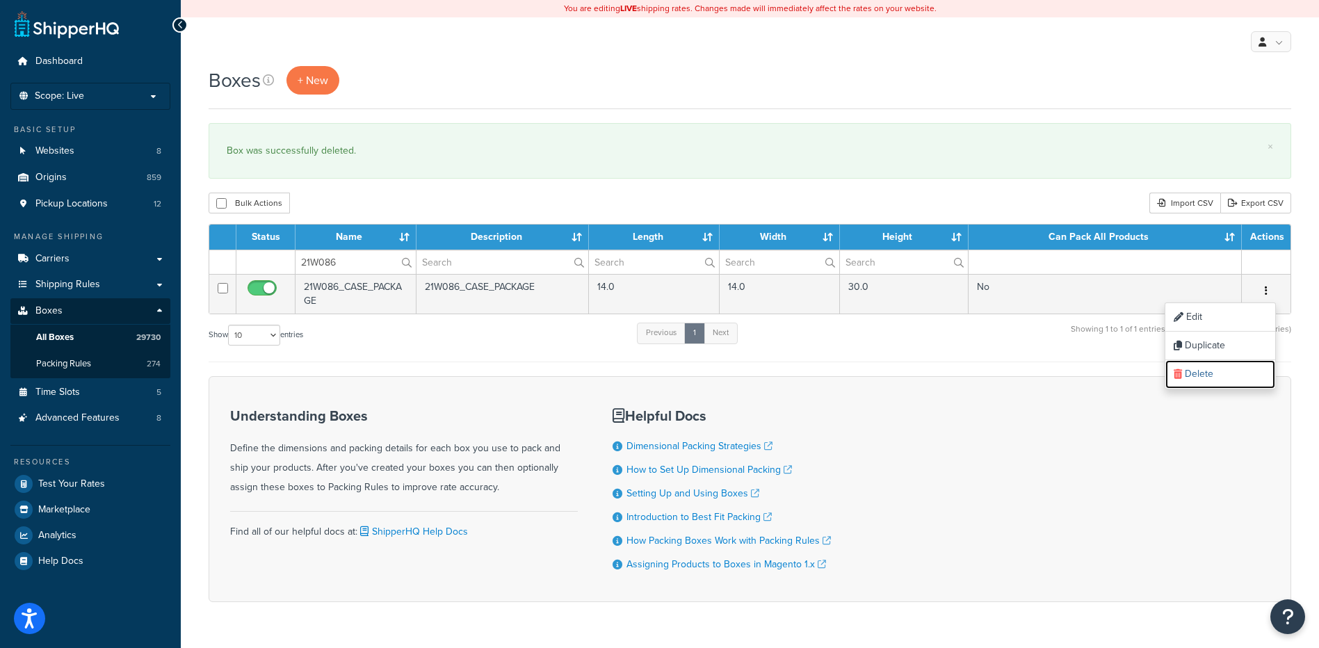
click at [1216, 371] on link "Delete" at bounding box center [1220, 374] width 110 height 28
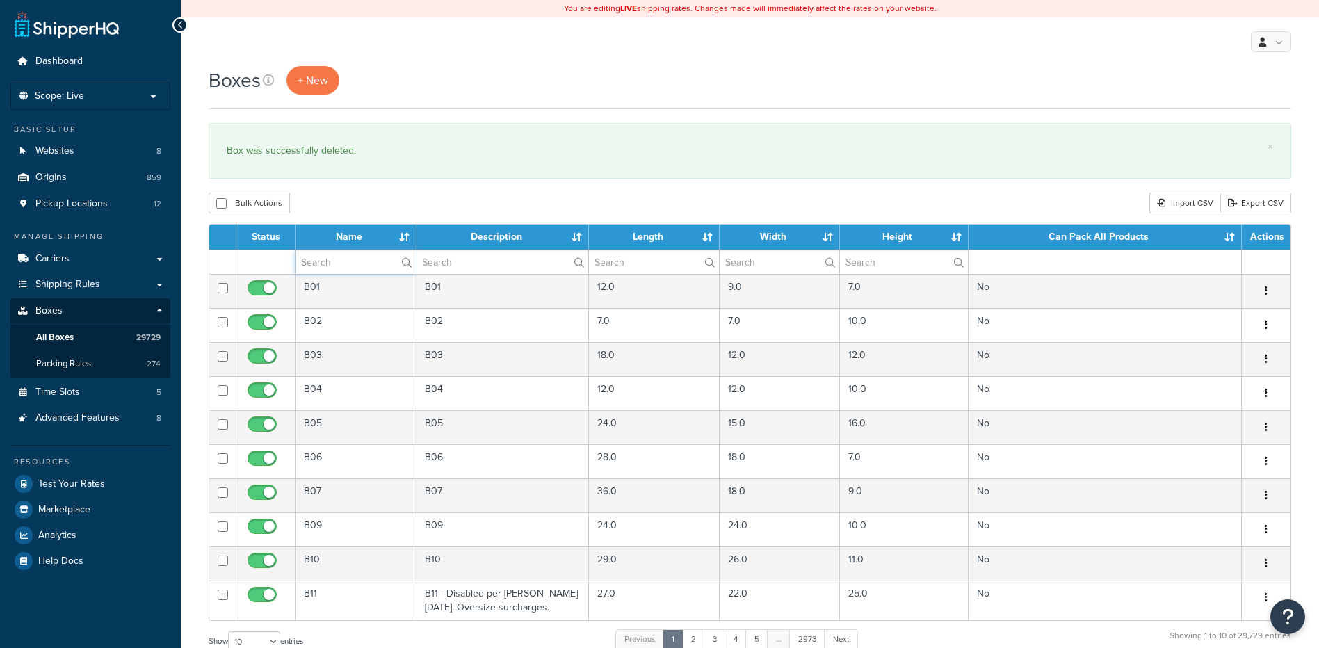
click at [356, 274] on input "text" at bounding box center [355, 262] width 120 height 24
paste input "21W182"
type input "21W182"
click at [344, 196] on div "Bulk Actions Duplicate [GEOGRAPHIC_DATA] Import CSV Export CSV" at bounding box center [750, 203] width 1082 height 21
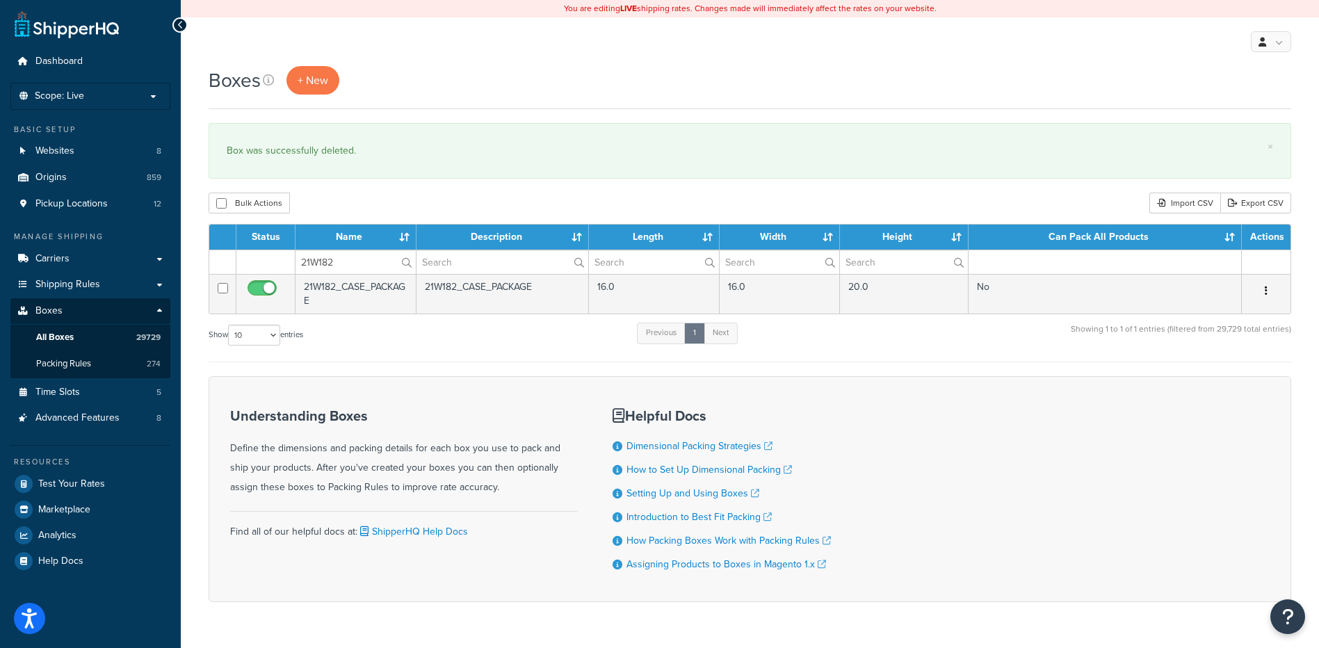
click at [1262, 291] on button "button" at bounding box center [1265, 291] width 19 height 22
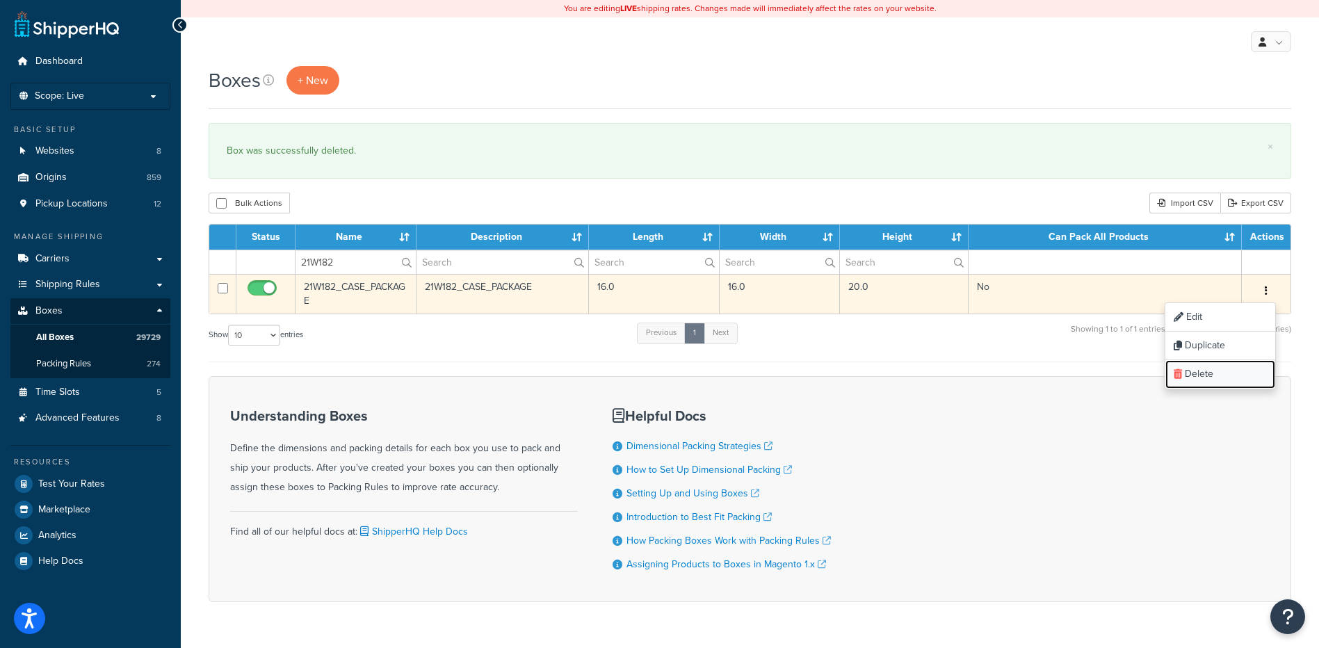
click at [1180, 374] on icon at bounding box center [1177, 374] width 8 height 10
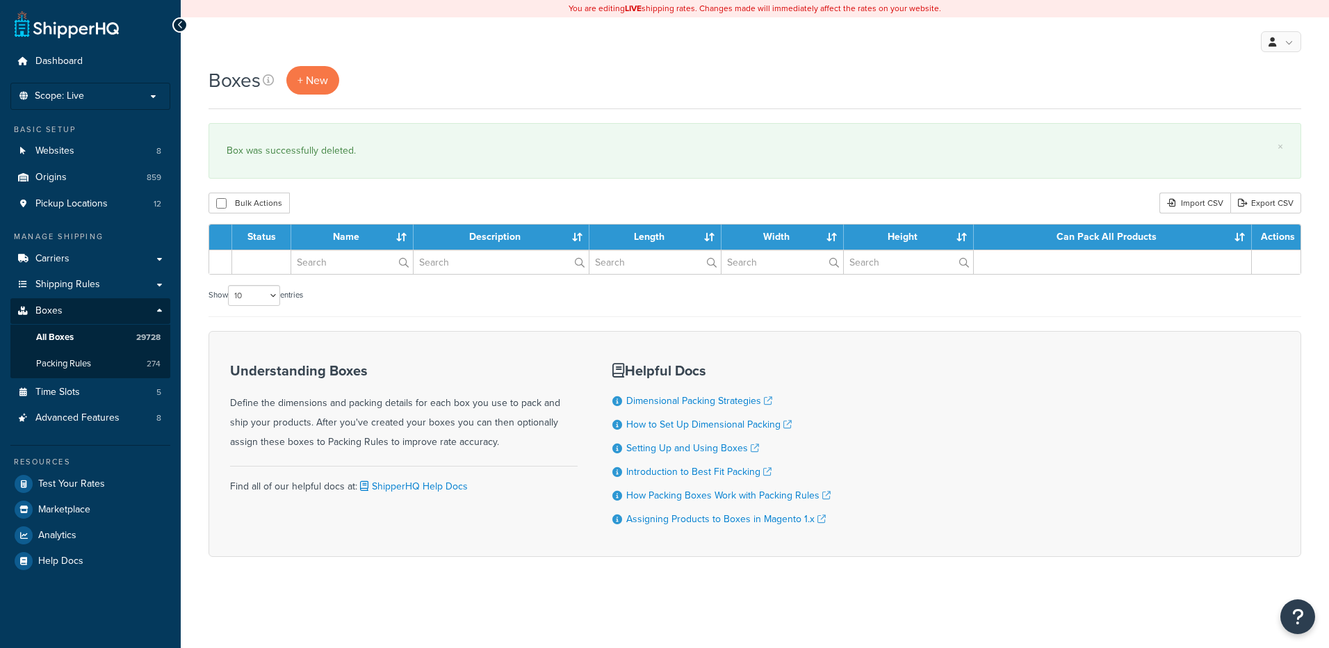
click at [355, 262] on input "text" at bounding box center [352, 262] width 122 height 24
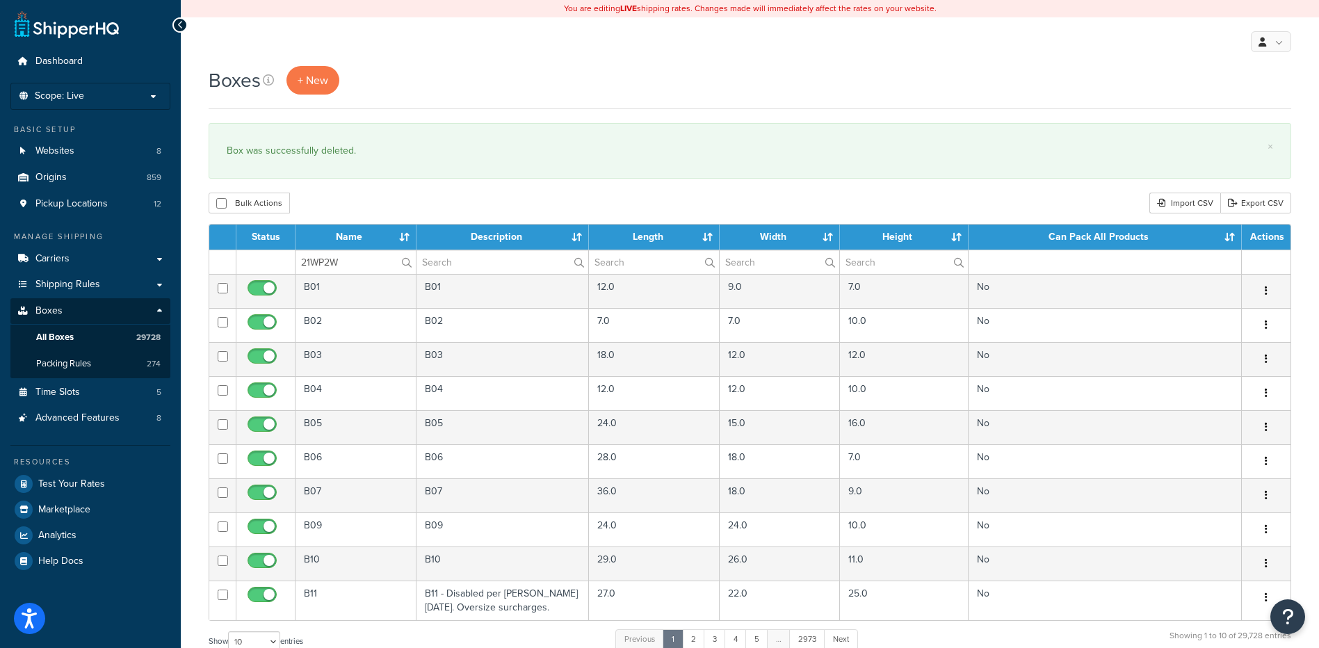
type input "21WP2W"
click at [356, 212] on div "Bulk Actions Duplicate [GEOGRAPHIC_DATA] Import CSV Export CSV" at bounding box center [750, 203] width 1082 height 21
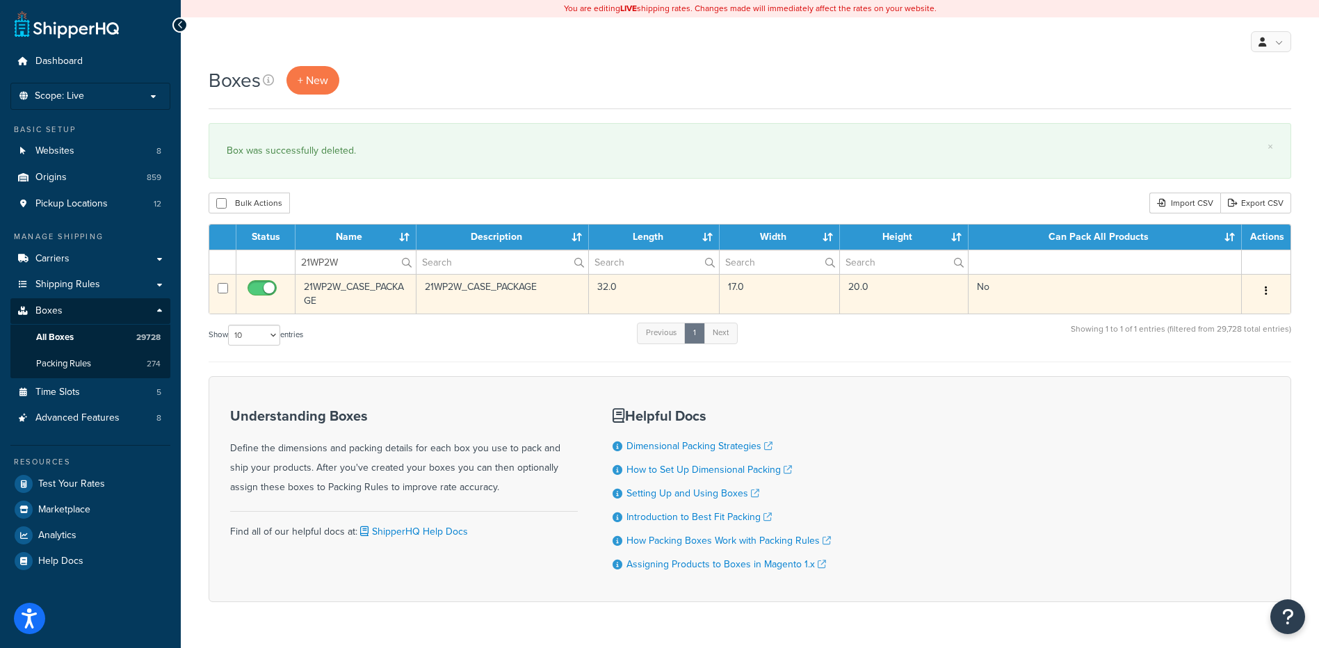
click at [1271, 288] on button "button" at bounding box center [1265, 291] width 19 height 22
click at [1229, 375] on link "Delete" at bounding box center [1220, 374] width 110 height 28
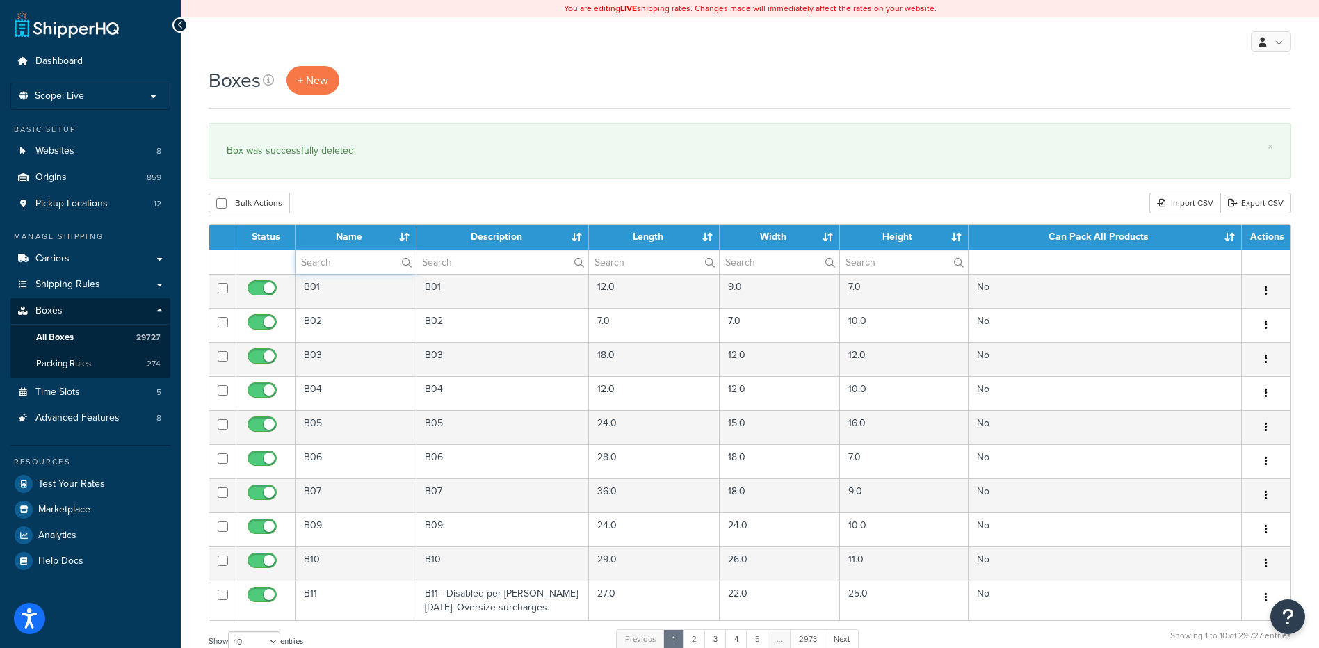
click at [364, 260] on input "text" at bounding box center [355, 262] width 120 height 24
paste input "21WP67"
type input "21WP67"
click at [366, 199] on div "Bulk Actions Duplicate [GEOGRAPHIC_DATA] Import CSV Export CSV" at bounding box center [750, 203] width 1082 height 21
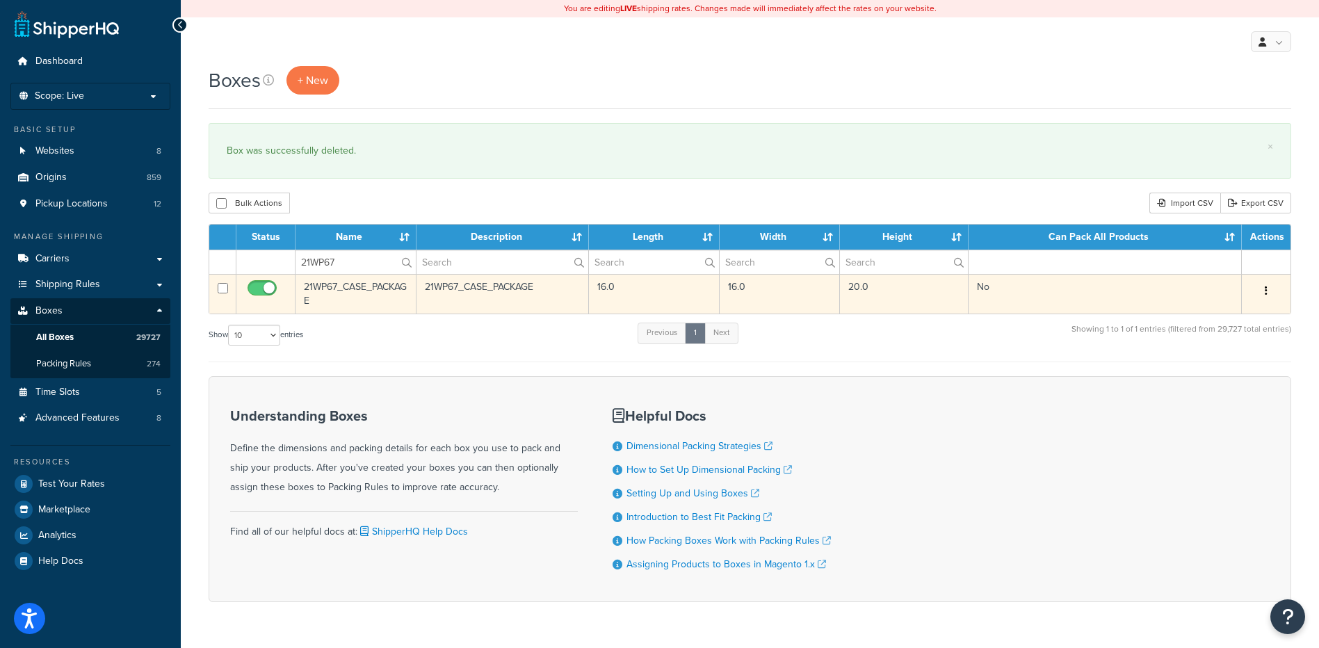
click at [1267, 292] on button "button" at bounding box center [1265, 291] width 19 height 22
click at [1227, 373] on link "Delete" at bounding box center [1220, 374] width 110 height 28
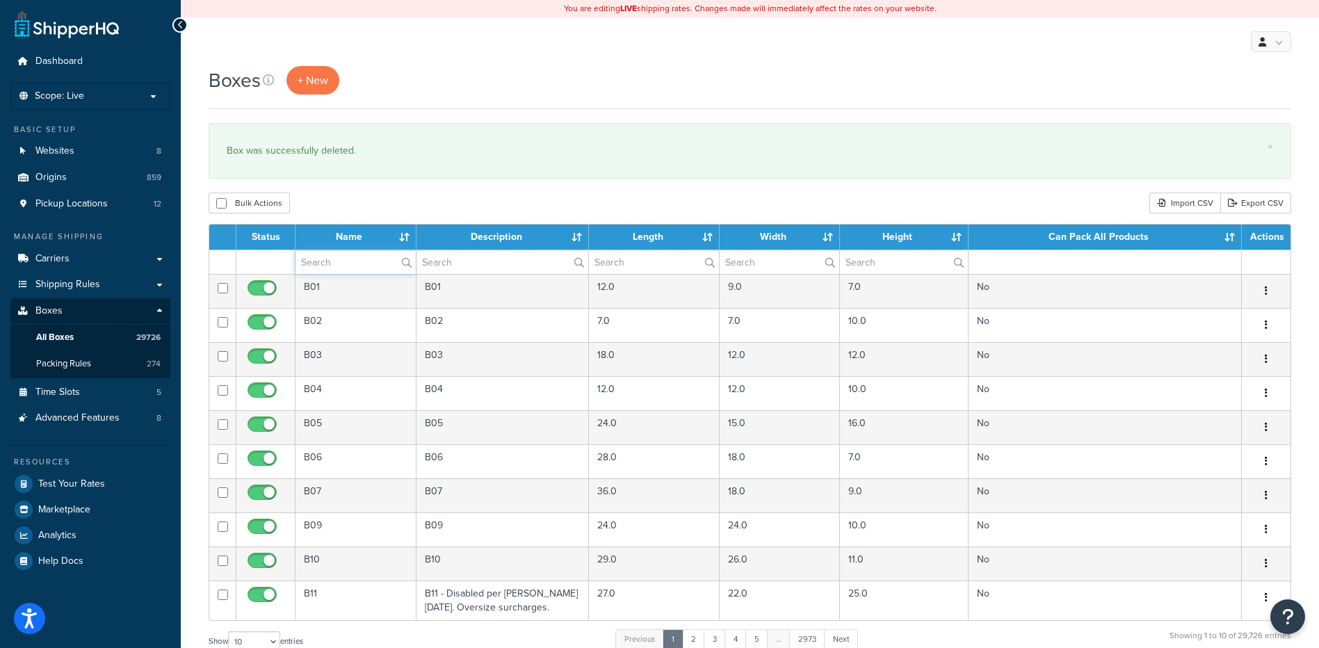
paste input "23B101"
click at [318, 262] on input "text" at bounding box center [355, 262] width 120 height 24
type input "23B101"
click at [354, 197] on div "Bulk Actions Duplicate Delete Import CSV Export CSV" at bounding box center [750, 203] width 1082 height 21
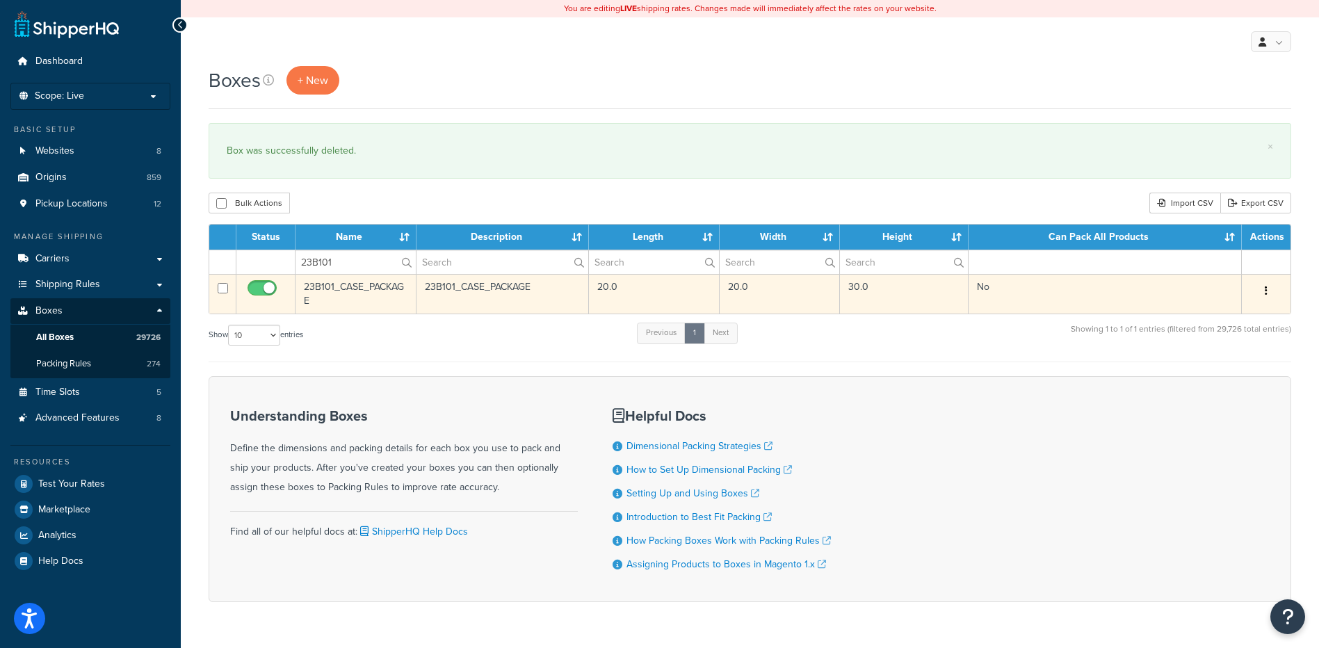
click at [1273, 286] on button "button" at bounding box center [1265, 291] width 19 height 22
click at [1225, 371] on link "Delete" at bounding box center [1220, 374] width 110 height 28
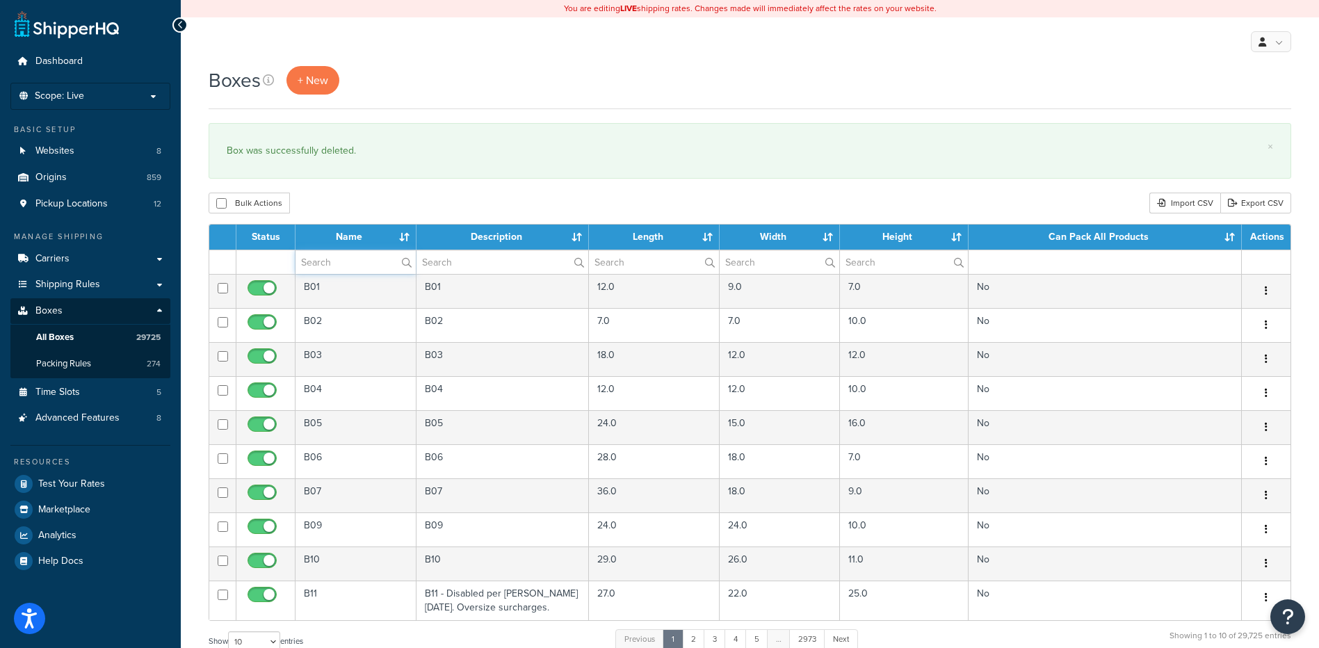
click at [359, 261] on input "text" at bounding box center [355, 262] width 120 height 24
paste input "26BF2N"
type input "26BF2N"
click at [377, 190] on div "Boxes + New × Box was successfully deleted. Bulk Actions Duplicate [GEOGRAPHIC_…" at bounding box center [750, 511] width 1138 height 891
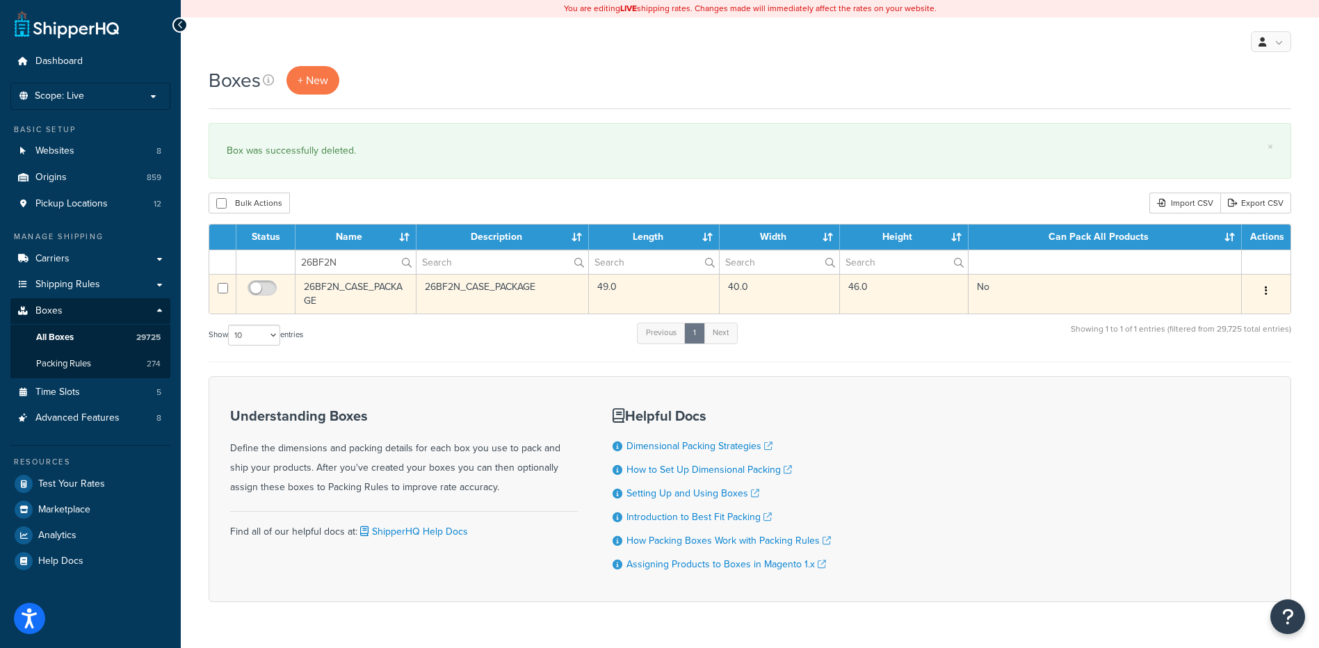
click at [1266, 292] on icon "button" at bounding box center [1265, 291] width 3 height 10
click at [1212, 366] on link "Delete" at bounding box center [1220, 374] width 110 height 28
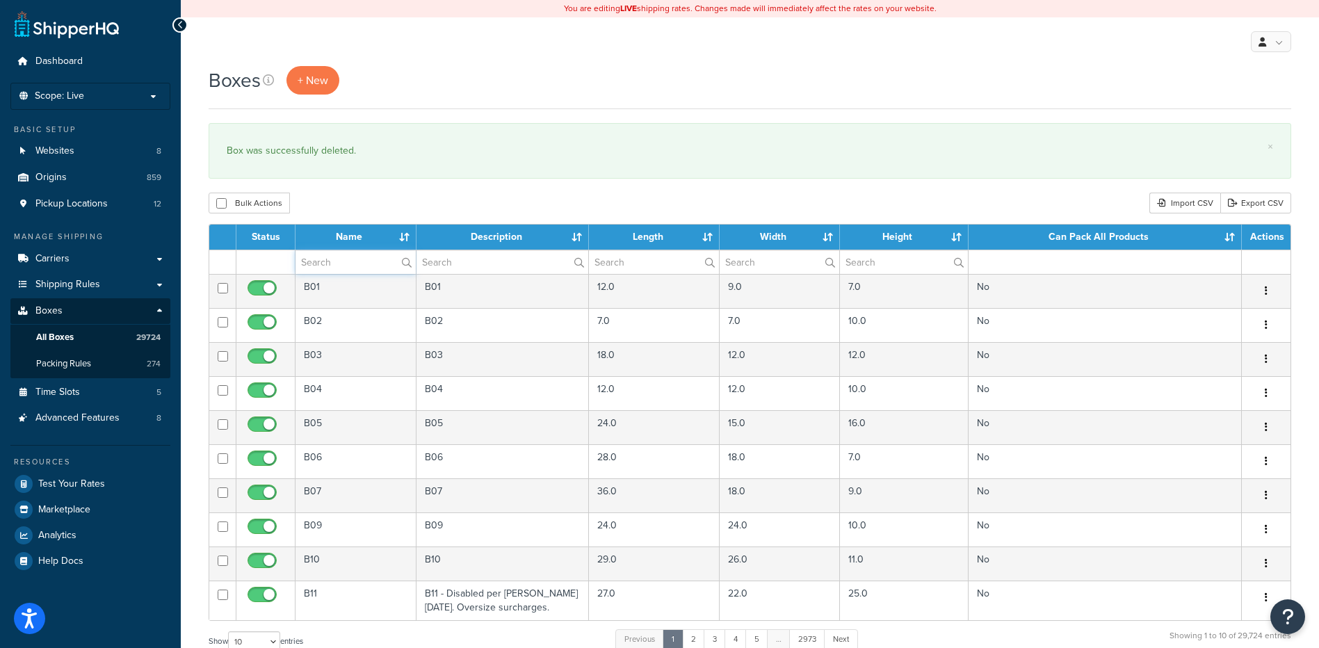
click at [352, 274] on input "text" at bounding box center [355, 262] width 120 height 24
paste input "26BK12"
type input "26BK12"
click at [368, 208] on div "Bulk Actions Duplicate [GEOGRAPHIC_DATA] Import CSV Export CSV" at bounding box center [750, 203] width 1082 height 21
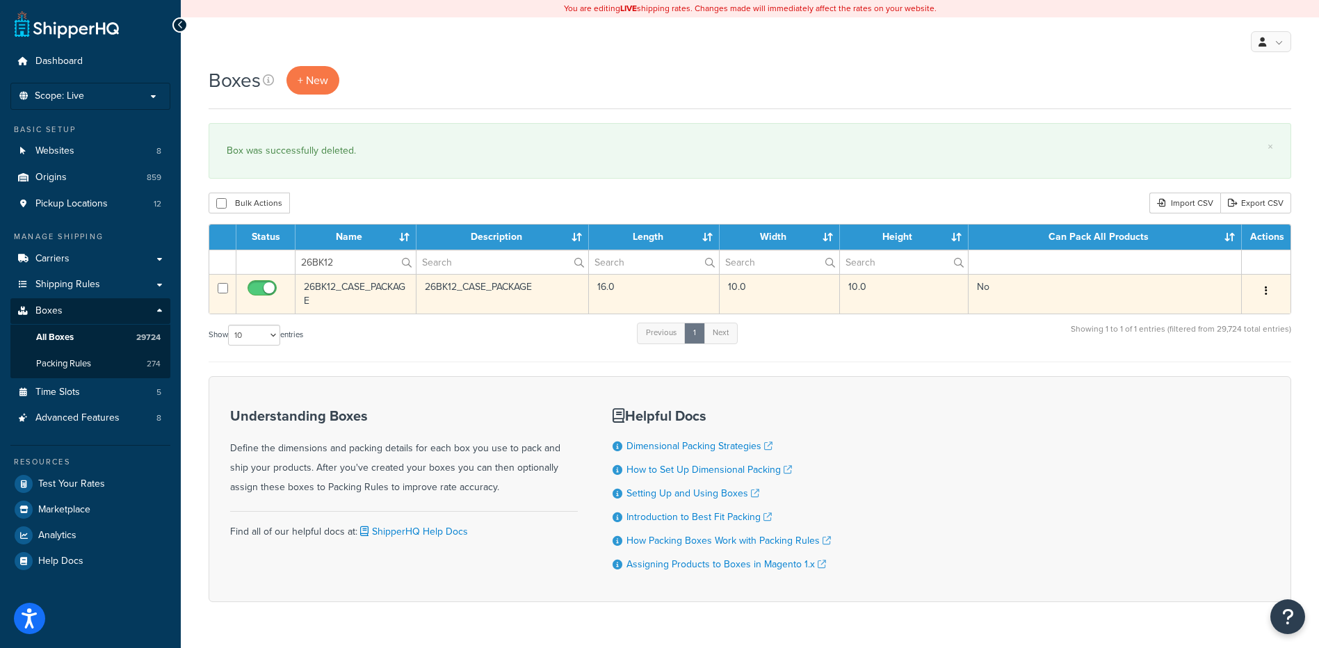
click at [1271, 288] on button "button" at bounding box center [1265, 291] width 19 height 22
click at [1244, 375] on link "Delete" at bounding box center [1220, 374] width 110 height 28
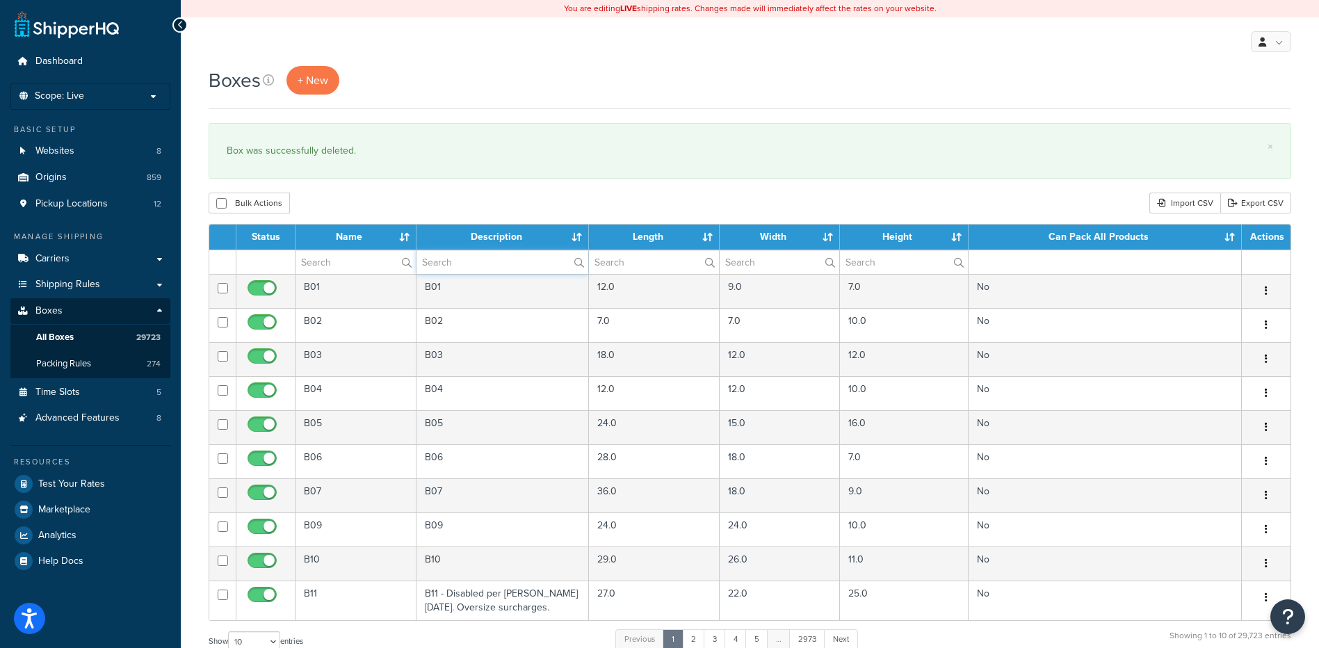
click at [477, 266] on input "text" at bounding box center [502, 262] width 172 height 24
click at [347, 261] on input "text" at bounding box center [355, 262] width 120 height 24
paste input "26BS2N"
type input "26BS2N"
click at [400, 182] on div "Boxes + New × Box was successfully deleted. Bulk Actions Duplicate Delete Impor…" at bounding box center [750, 511] width 1138 height 891
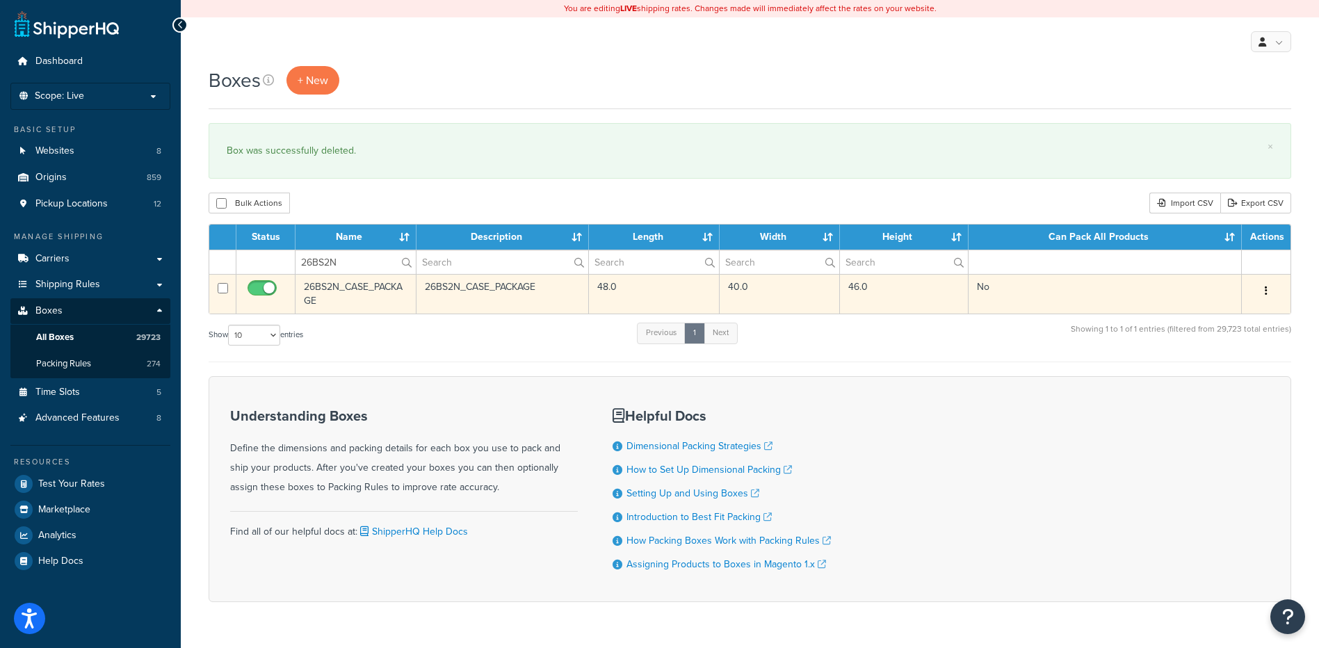
click at [1262, 286] on button "button" at bounding box center [1265, 291] width 19 height 22
click at [1203, 374] on link "Delete" at bounding box center [1220, 374] width 110 height 28
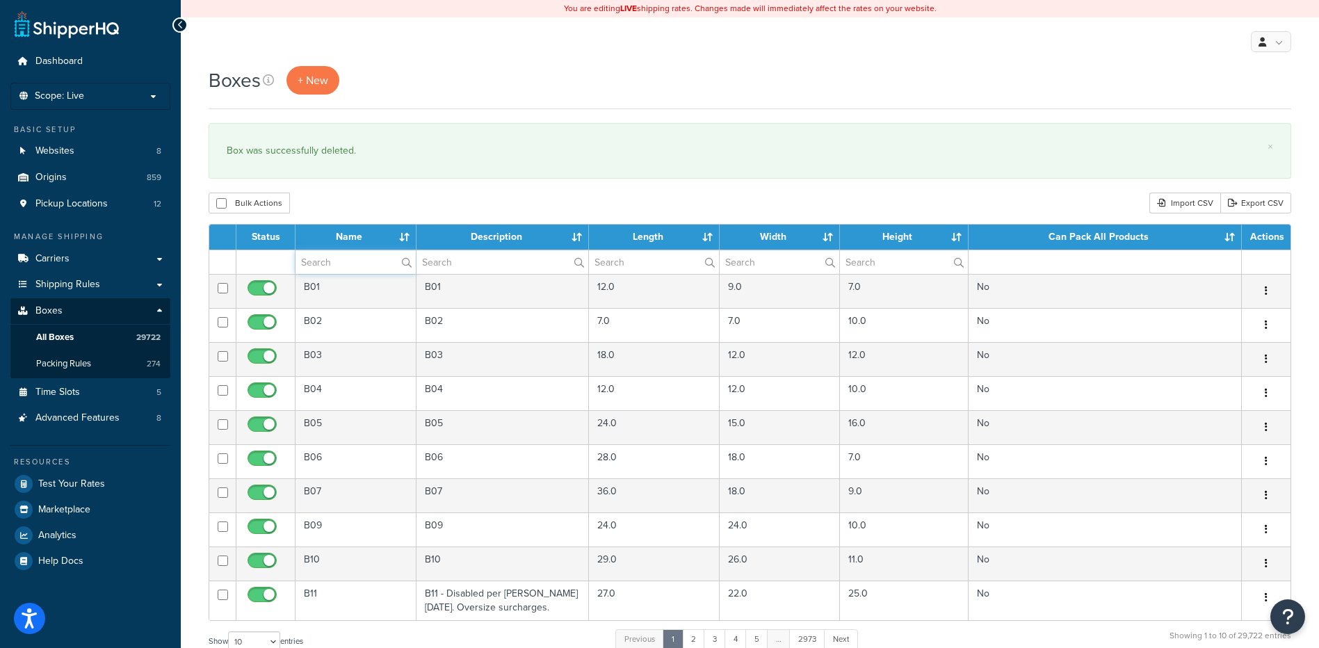
click at [384, 266] on input "text" at bounding box center [355, 262] width 120 height 24
paste input "26W109"
type input "26W109"
click at [428, 195] on div "Bulk Actions Duplicate [GEOGRAPHIC_DATA] Import CSV Export CSV" at bounding box center [750, 203] width 1082 height 21
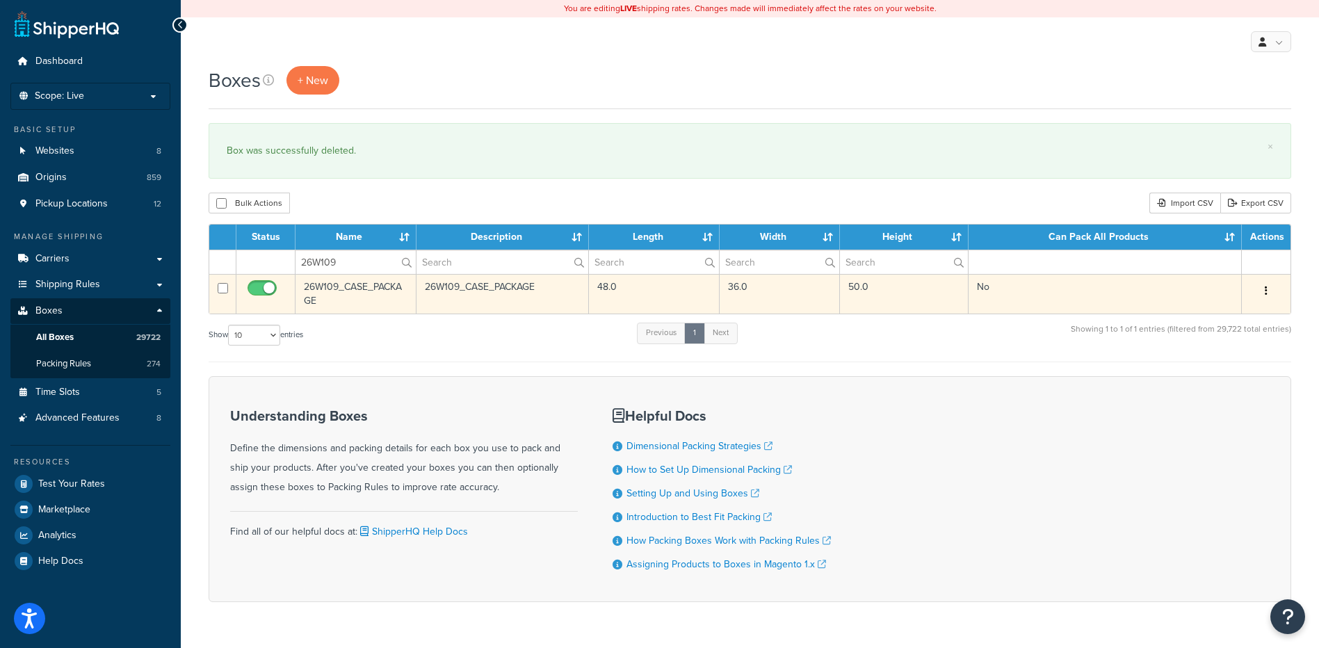
click at [340, 300] on td "26W109_CASE_PACKAGE" at bounding box center [355, 294] width 121 height 40
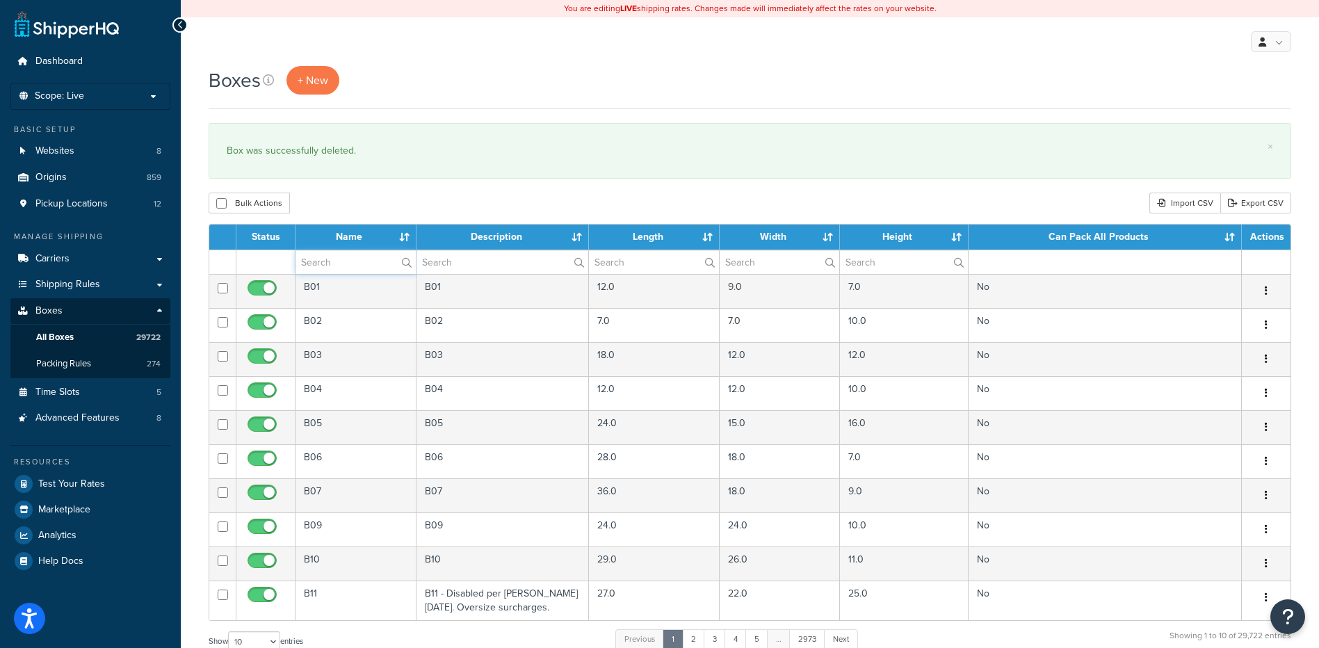
click at [348, 259] on input "text" at bounding box center [355, 262] width 120 height 24
paste input "26W109"
type input "26W109"
click at [416, 212] on div "Bulk Actions Duplicate Delete Import CSV Export CSV" at bounding box center [750, 203] width 1082 height 21
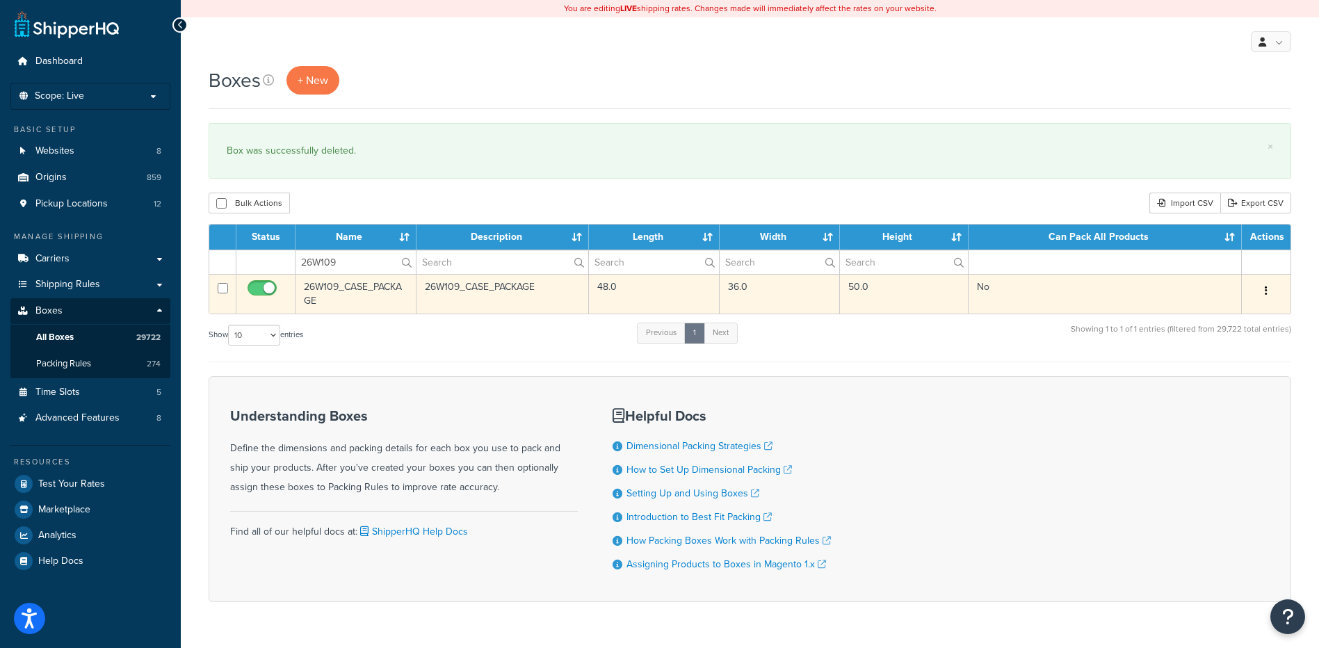
click at [1264, 287] on button "button" at bounding box center [1265, 291] width 19 height 22
click at [1209, 383] on link "Delete" at bounding box center [1220, 374] width 110 height 28
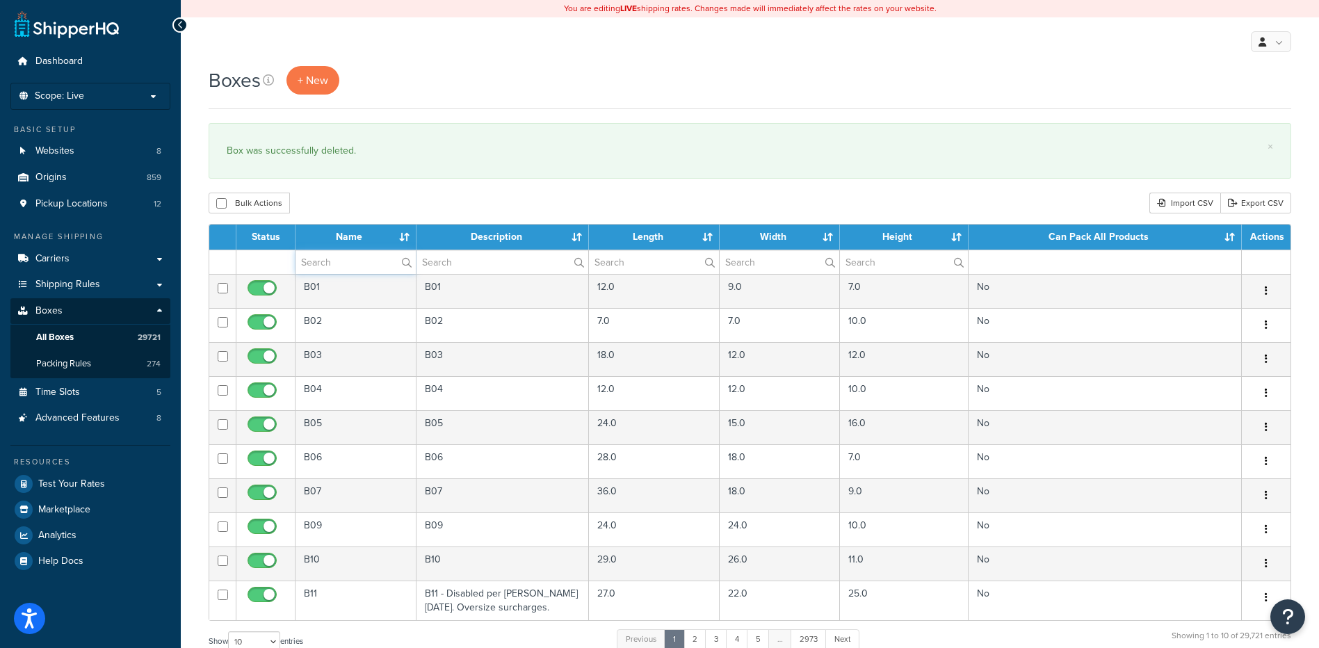
click at [334, 254] on input "text" at bounding box center [355, 262] width 120 height 24
paste input "26W60B"
type input "26W60B"
click at [348, 190] on div "Boxes + New × Box was successfully deleted. Bulk Actions Duplicate Delete Impor…" at bounding box center [750, 511] width 1138 height 891
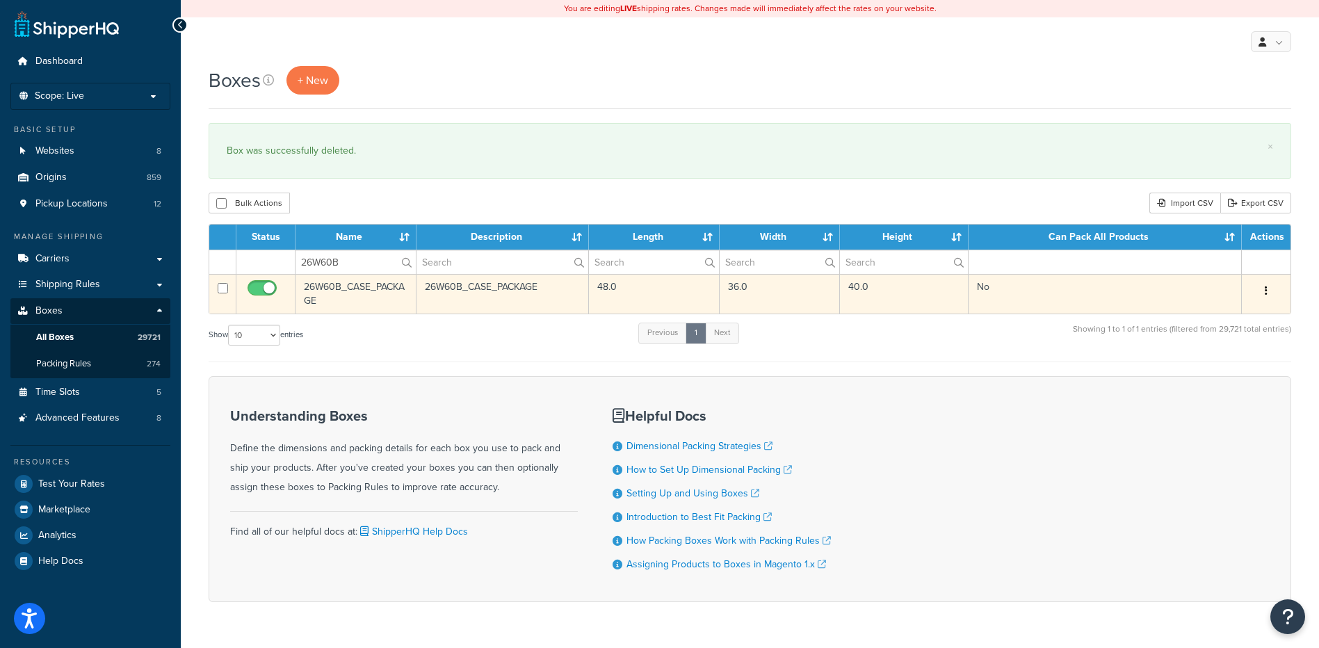
click at [1265, 291] on icon "button" at bounding box center [1265, 291] width 3 height 10
click at [1231, 376] on link "Delete" at bounding box center [1220, 374] width 110 height 28
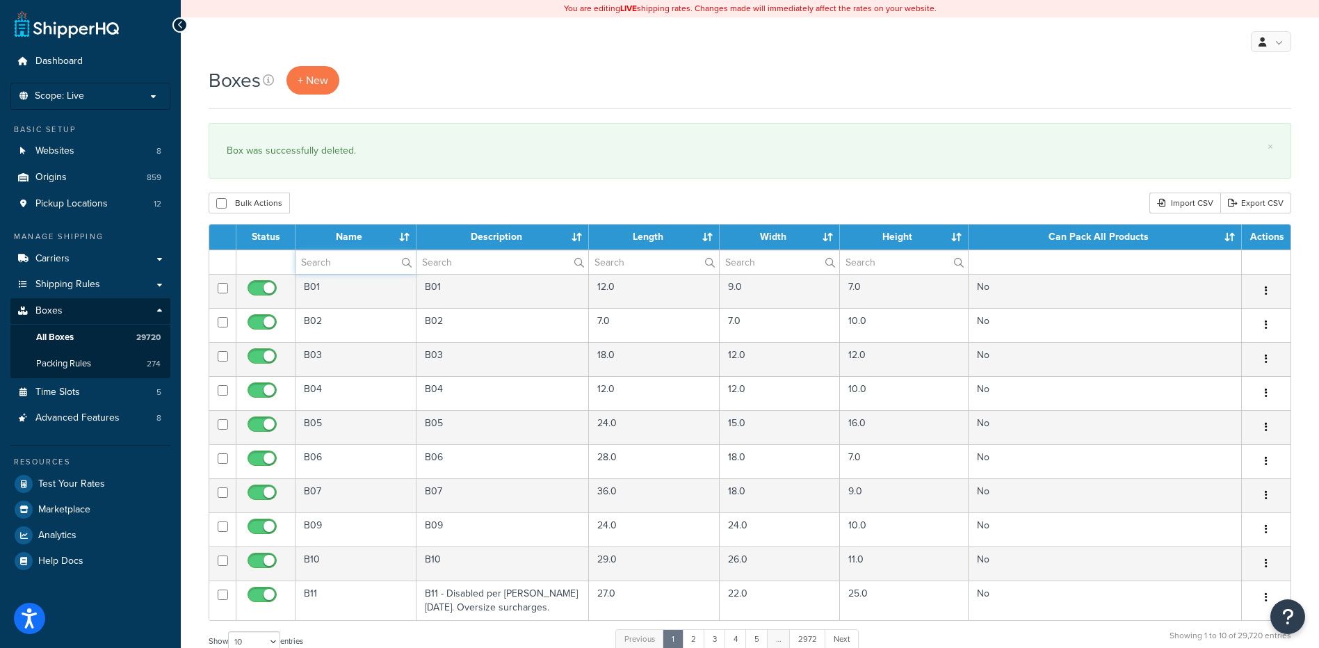
click at [366, 262] on input "text" at bounding box center [355, 262] width 120 height 24
paste input "08W29W"
type input "08W29W"
click at [365, 186] on div "Boxes + New × Box was successfully deleted. Bulk Actions Duplicate Delete Impor…" at bounding box center [750, 511] width 1138 height 891
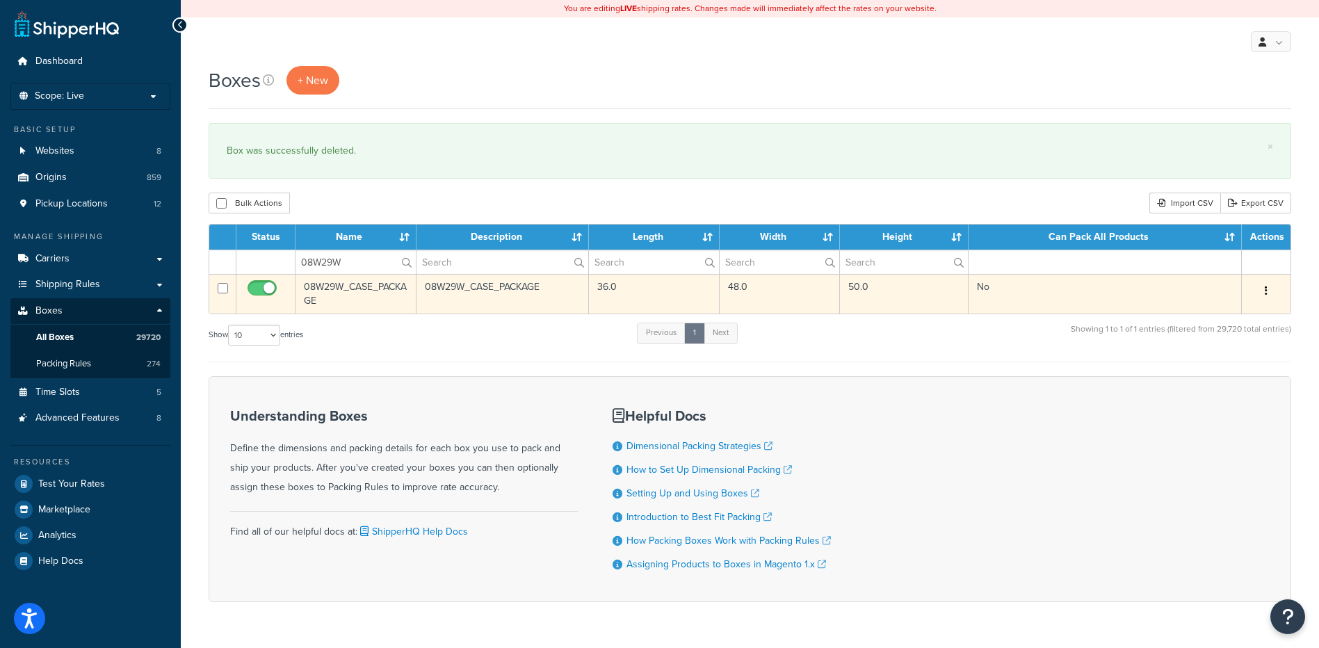
click at [1261, 290] on button "button" at bounding box center [1265, 291] width 19 height 22
click at [1200, 370] on link "Delete" at bounding box center [1220, 374] width 110 height 28
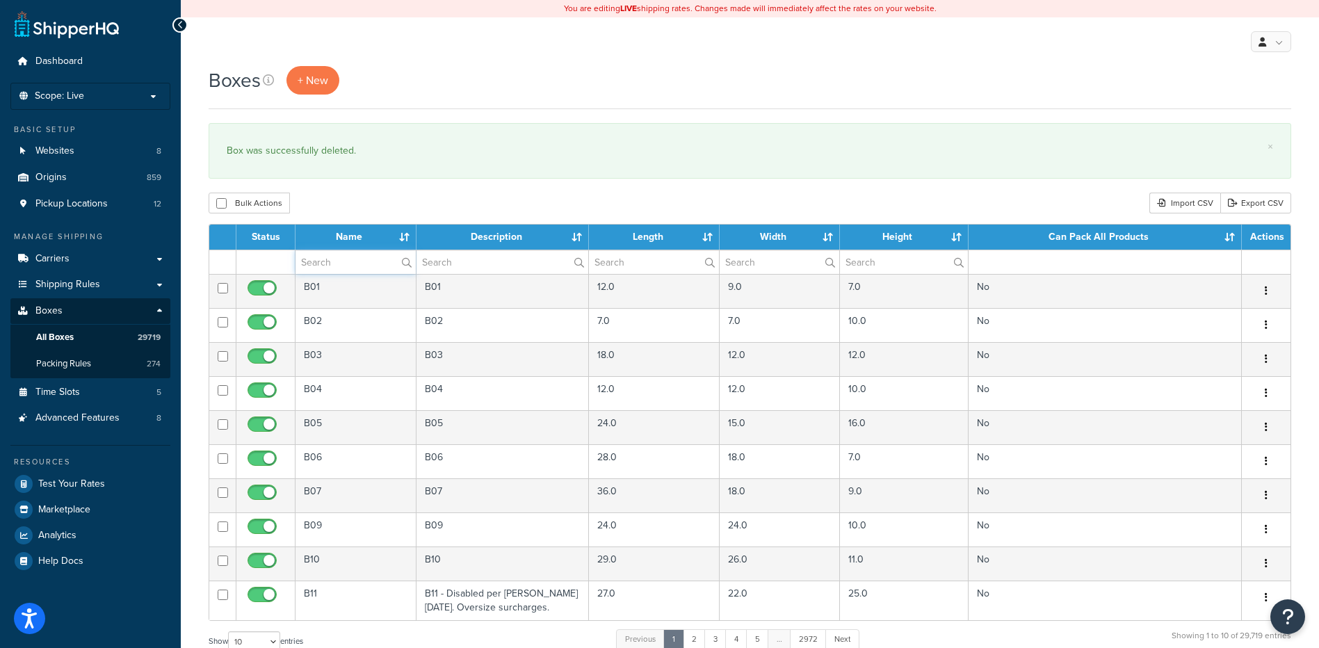
click at [313, 263] on input "text" at bounding box center [355, 262] width 120 height 24
paste input "24BKR4"
type input "24BKR4"
click at [307, 196] on div "Bulk Actions Duplicate [GEOGRAPHIC_DATA] Import CSV Export CSV" at bounding box center [750, 203] width 1082 height 21
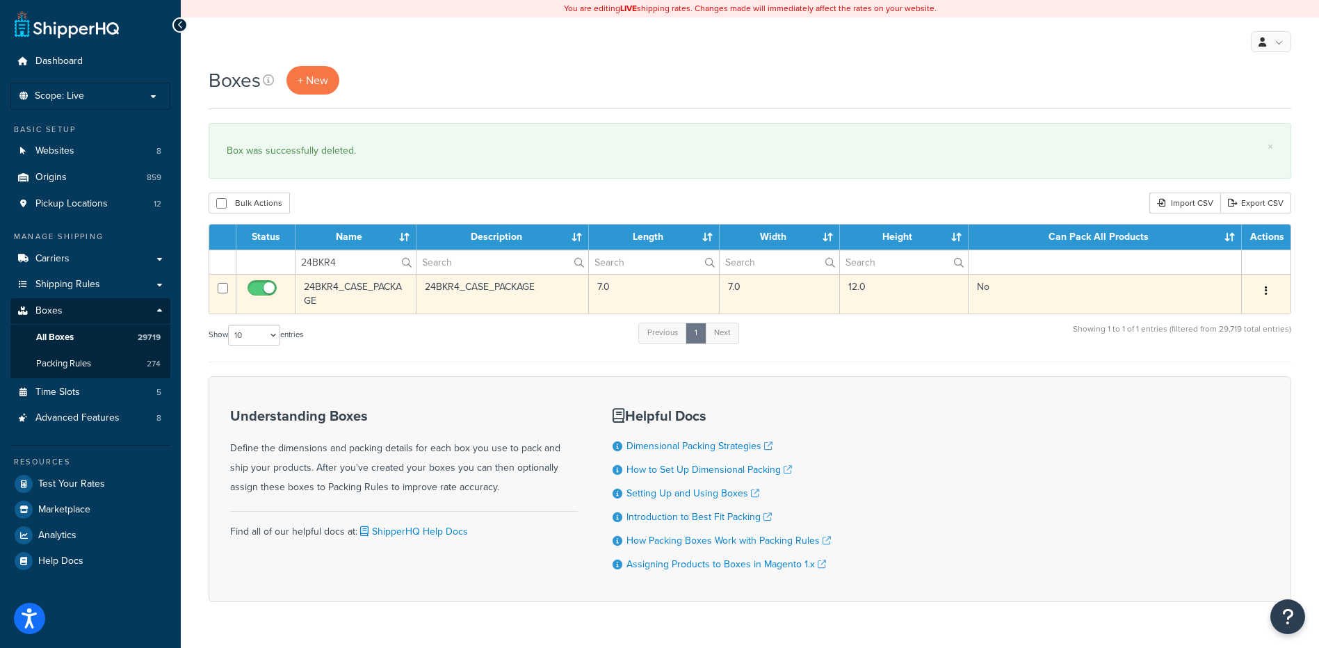
click at [1259, 289] on button "button" at bounding box center [1265, 291] width 19 height 22
click at [1210, 380] on link "Delete" at bounding box center [1220, 374] width 110 height 28
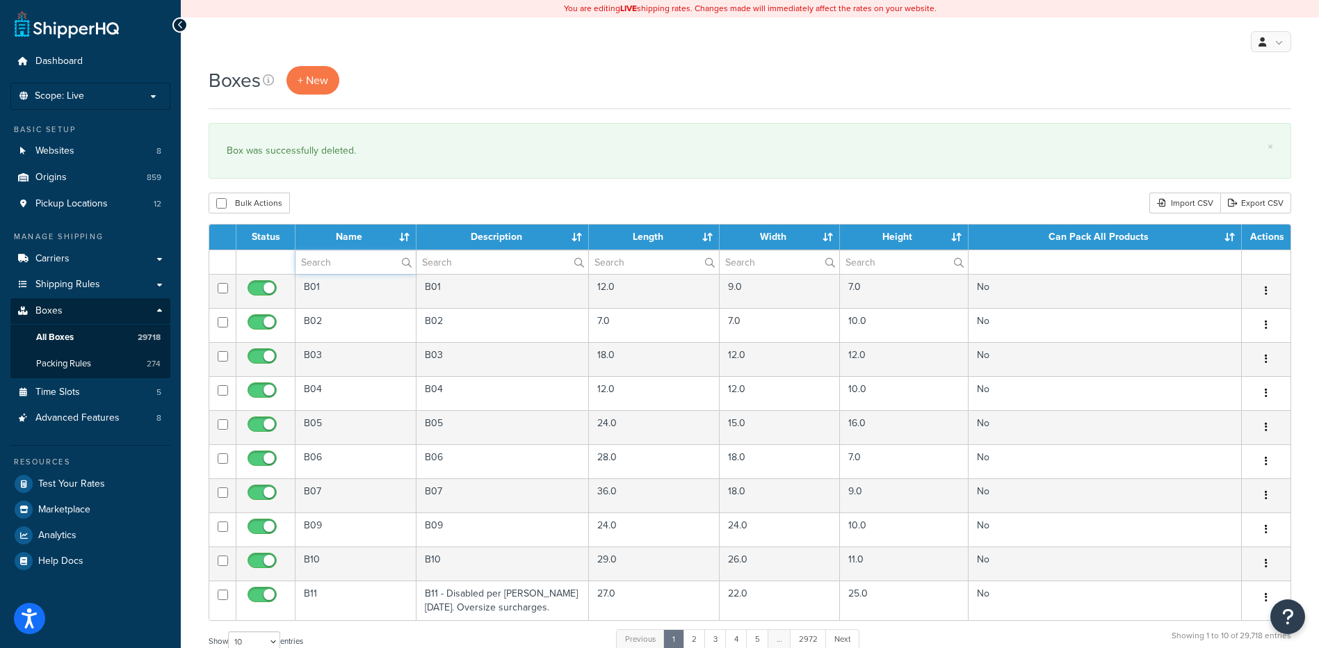
click at [366, 261] on input "text" at bounding box center [355, 262] width 120 height 24
paste input "26WSPX"
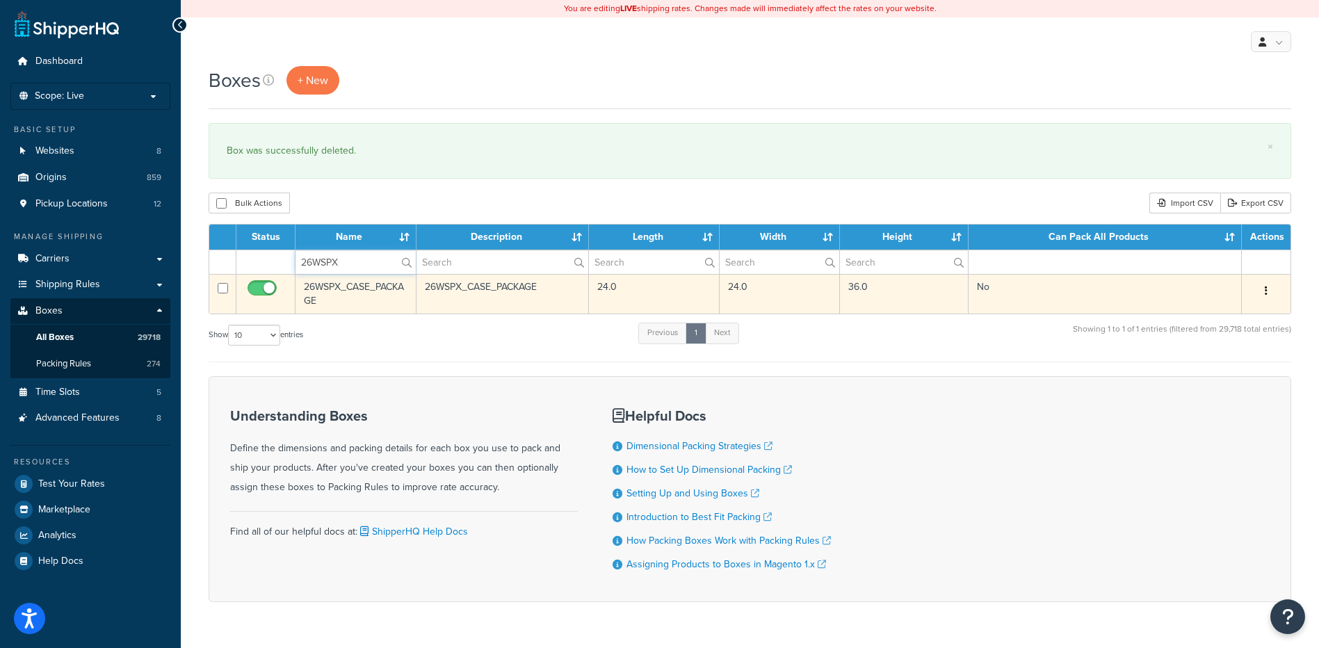
type input "26WSPX"
click at [1266, 293] on icon "button" at bounding box center [1265, 291] width 3 height 10
click at [1206, 372] on link "Delete" at bounding box center [1220, 374] width 110 height 28
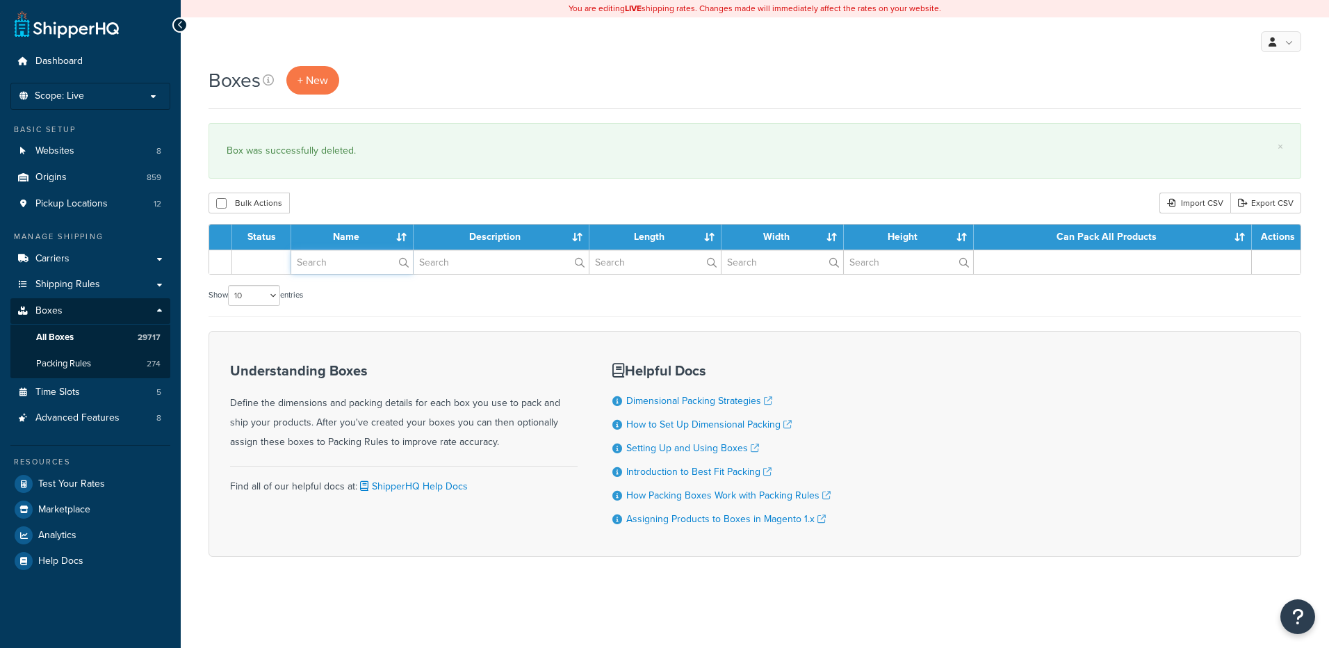
drag, startPoint x: 0, startPoint y: 0, endPoint x: 348, endPoint y: 263, distance: 436.1
click at [348, 263] on input "text" at bounding box center [352, 262] width 122 height 24
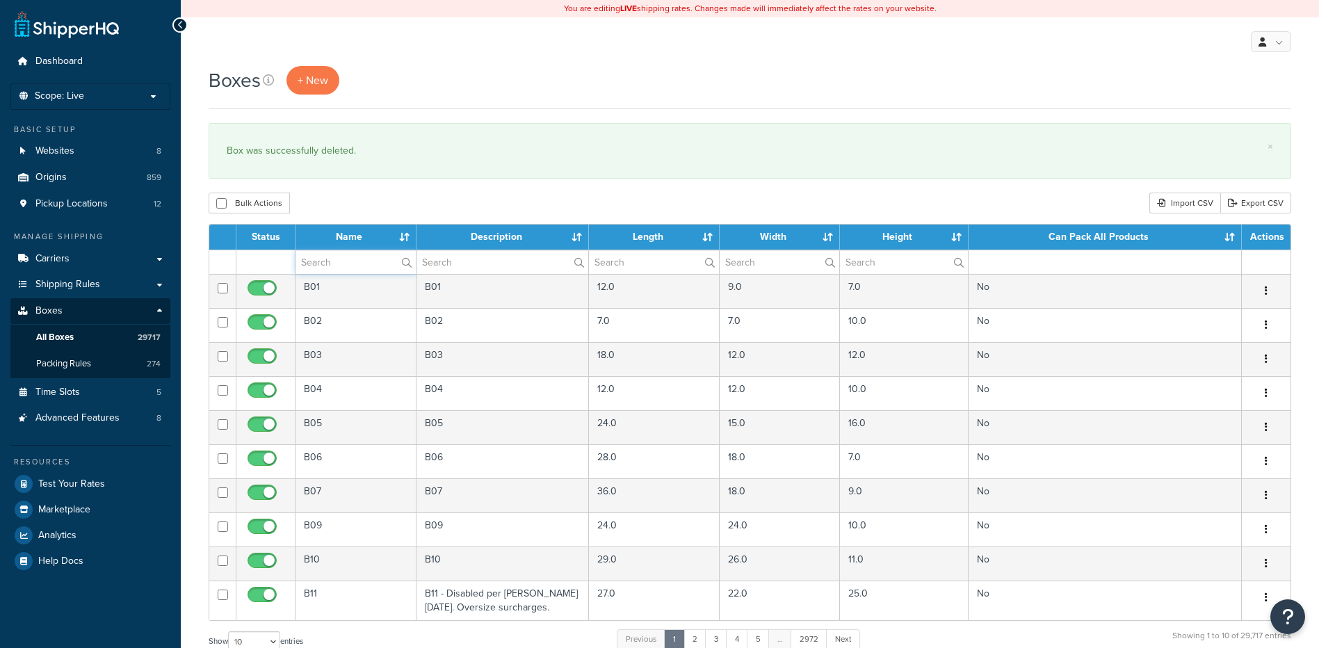
paste input "67WD60"
type input "67WD60"
click at [360, 204] on div "Bulk Actions Duplicate [GEOGRAPHIC_DATA] Import CSV Export CSV" at bounding box center [750, 203] width 1082 height 21
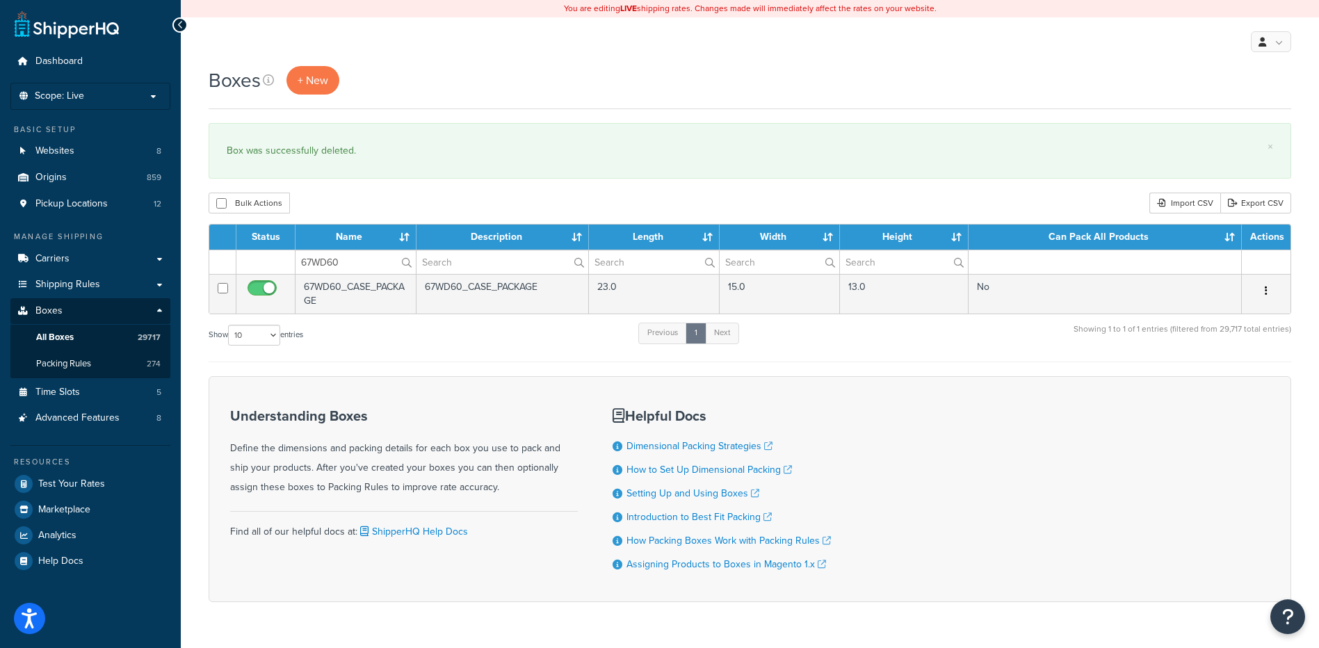
click at [1271, 293] on button "button" at bounding box center [1265, 291] width 19 height 22
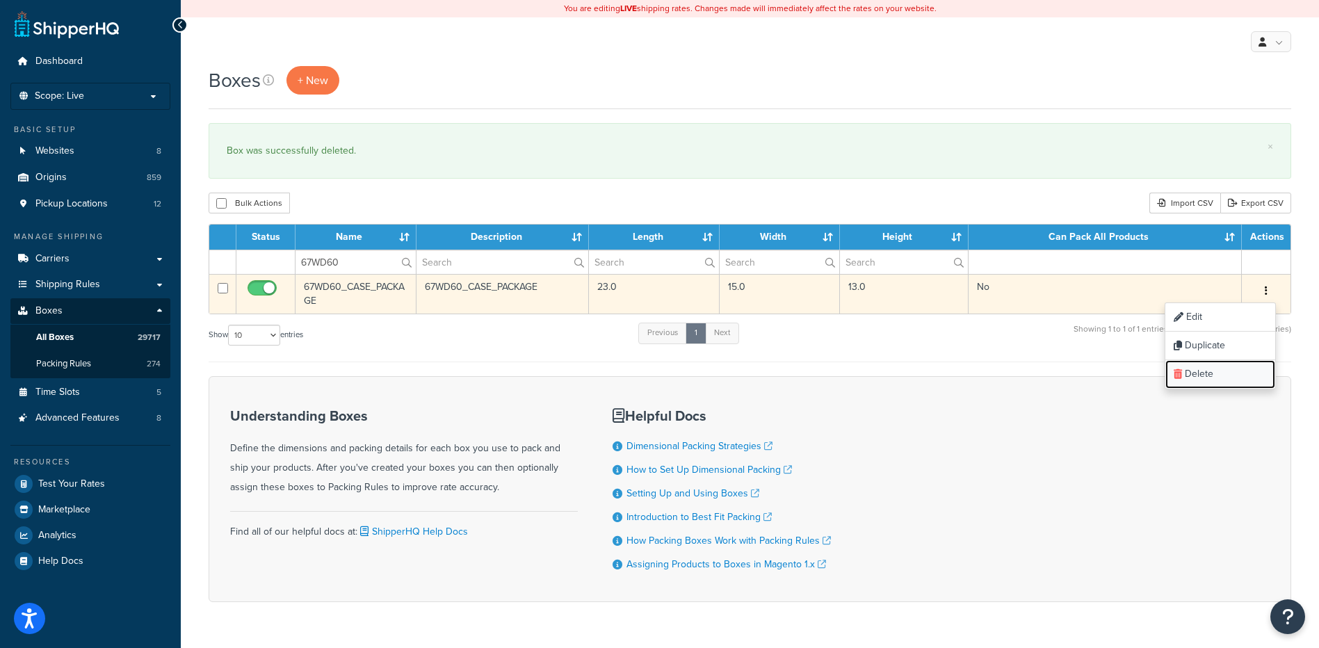
click at [1223, 372] on link "Delete" at bounding box center [1220, 374] width 110 height 28
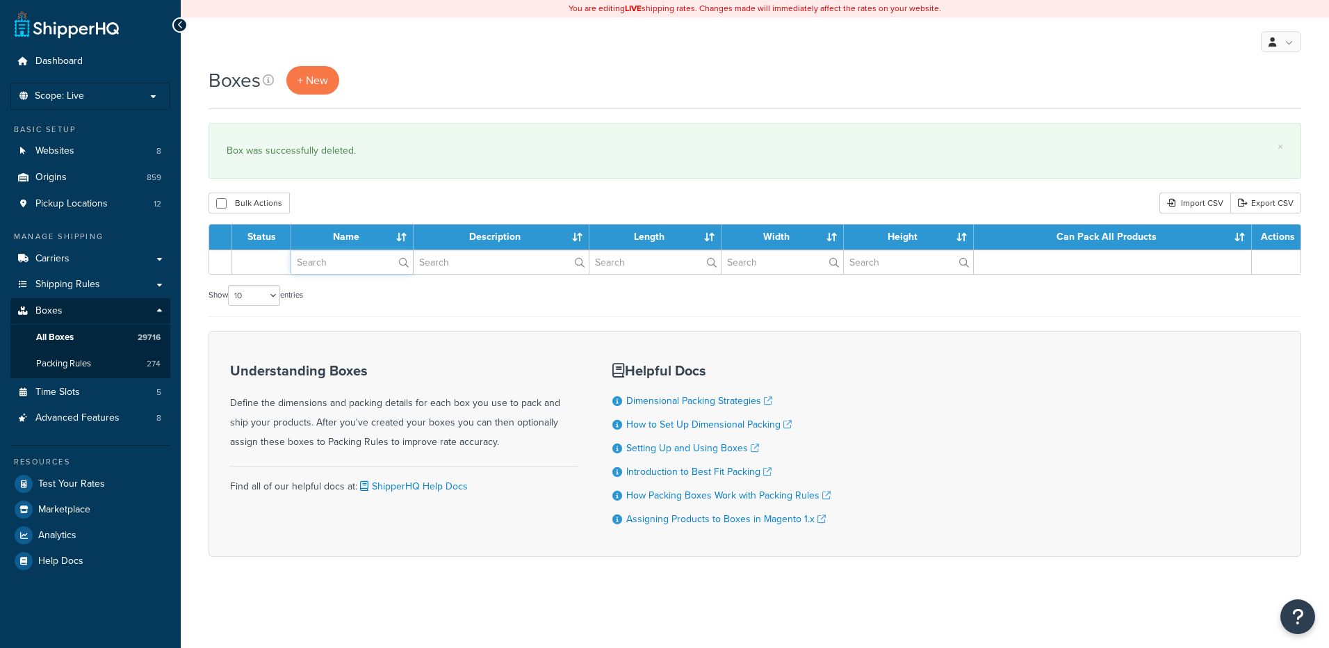
click at [346, 272] on input "text" at bounding box center [352, 262] width 122 height 24
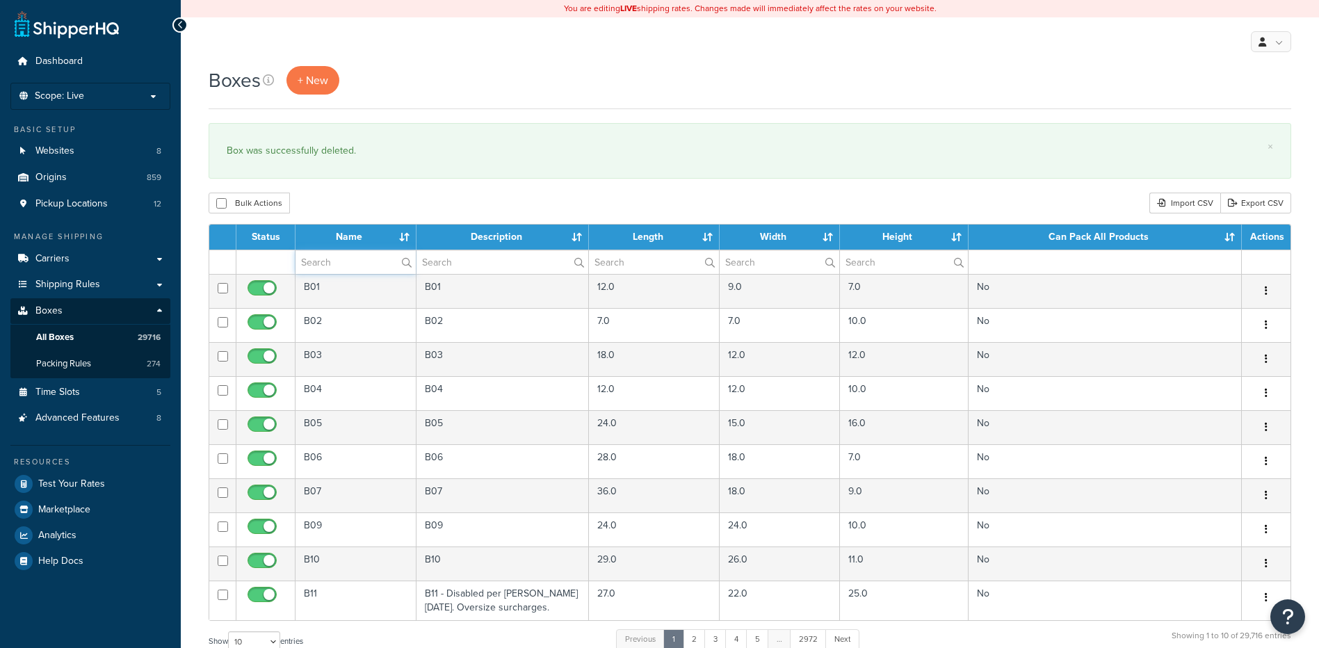
paste input "67WD71"
type input "67WD71"
click at [373, 195] on div "Bulk Actions Duplicate [GEOGRAPHIC_DATA] Import CSV Export CSV" at bounding box center [750, 203] width 1082 height 21
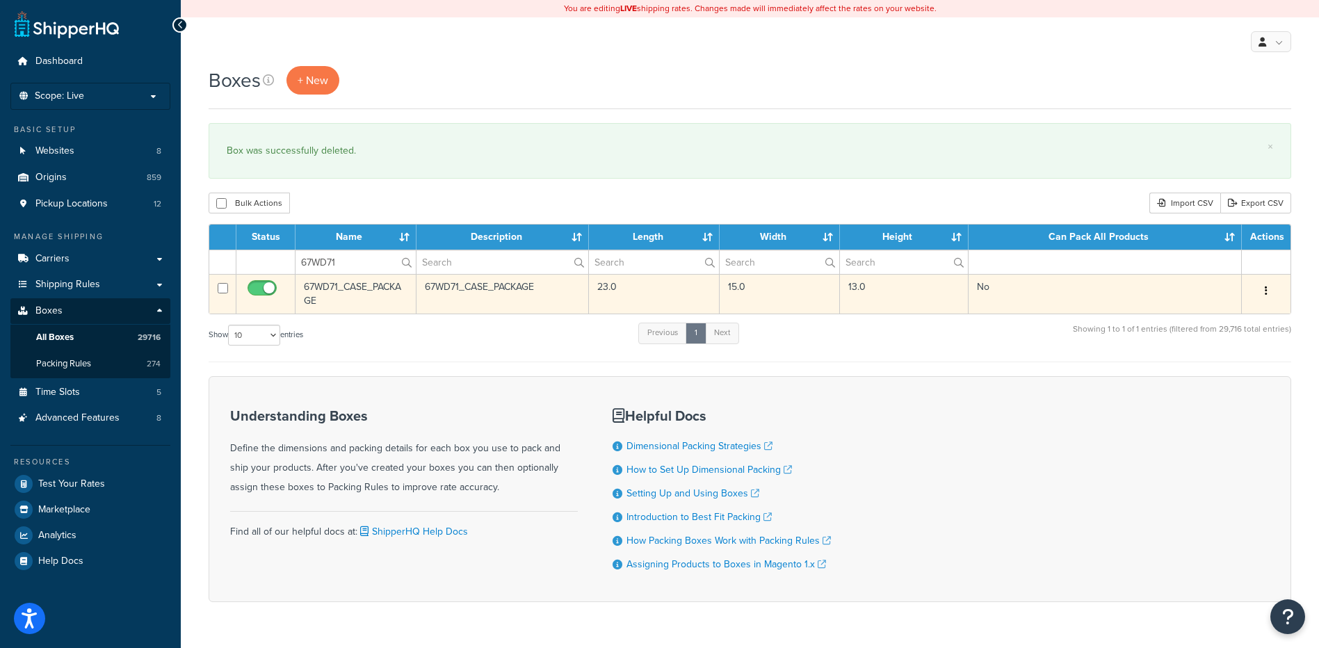
click at [1273, 292] on button "button" at bounding box center [1265, 291] width 19 height 22
click at [1207, 374] on link "Delete" at bounding box center [1220, 374] width 110 height 28
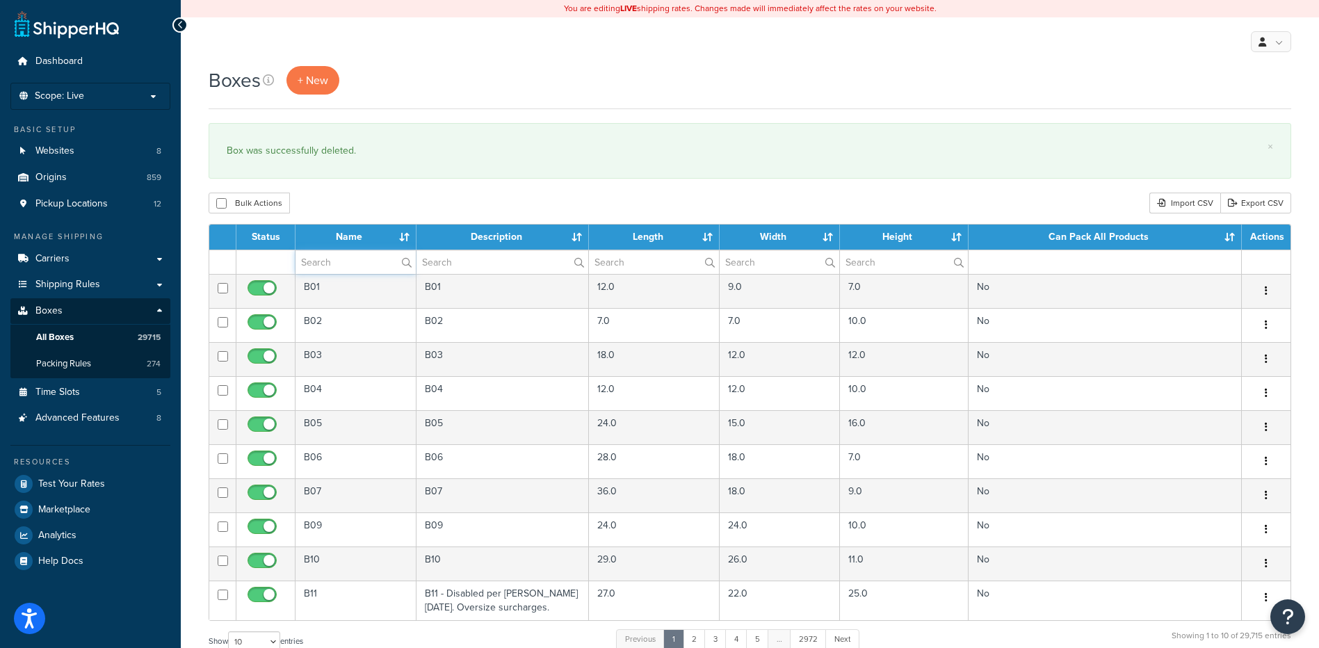
click at [317, 266] on input "text" at bounding box center [355, 262] width 120 height 24
paste input "67WD71"
type input "67WD71"
click at [377, 195] on div "Bulk Actions Duplicate [GEOGRAPHIC_DATA] Import CSV Export CSV" at bounding box center [750, 203] width 1082 height 21
